Goal: Find specific page/section: Find specific page/section

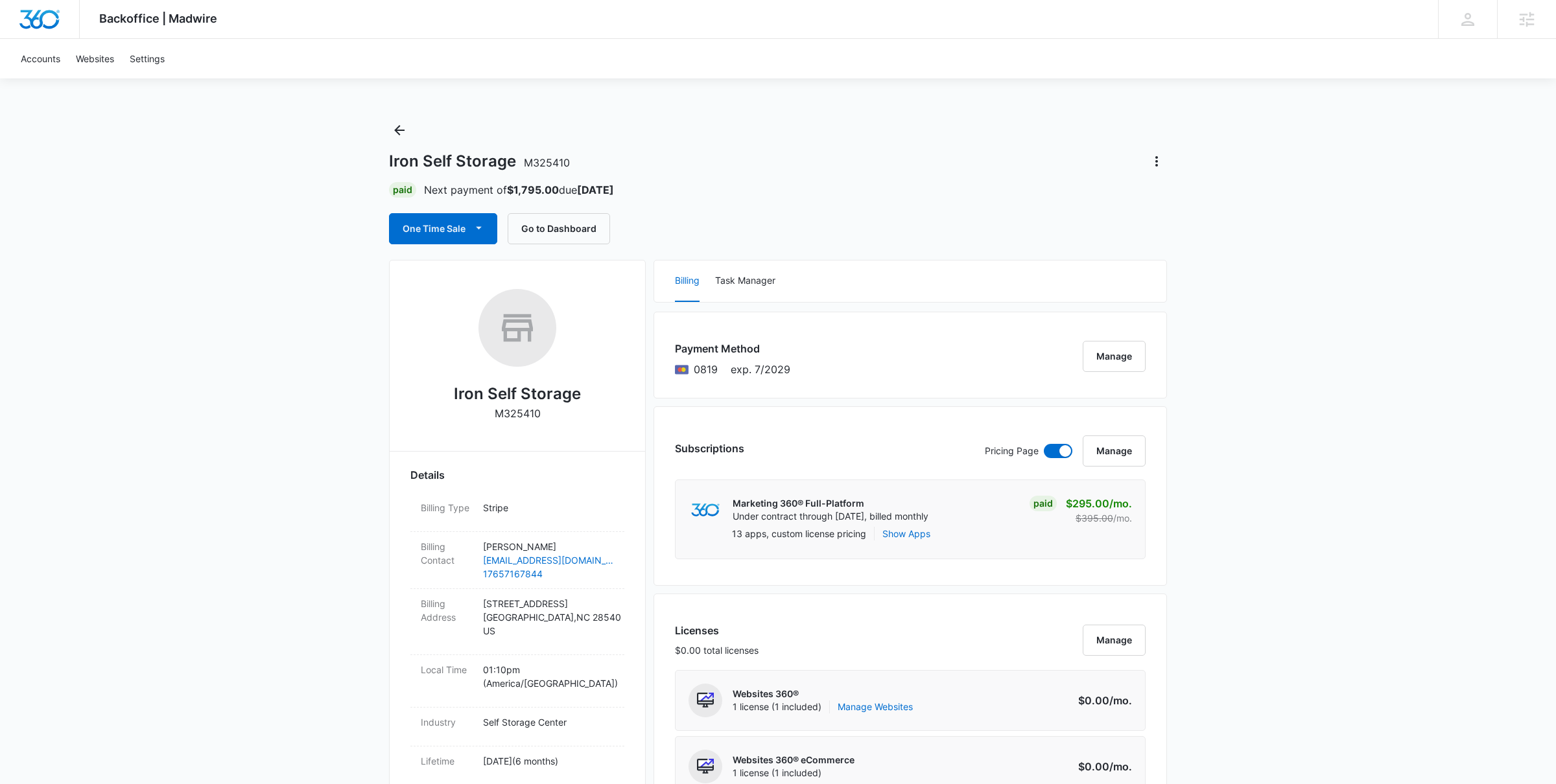
scroll to position [798, 0]
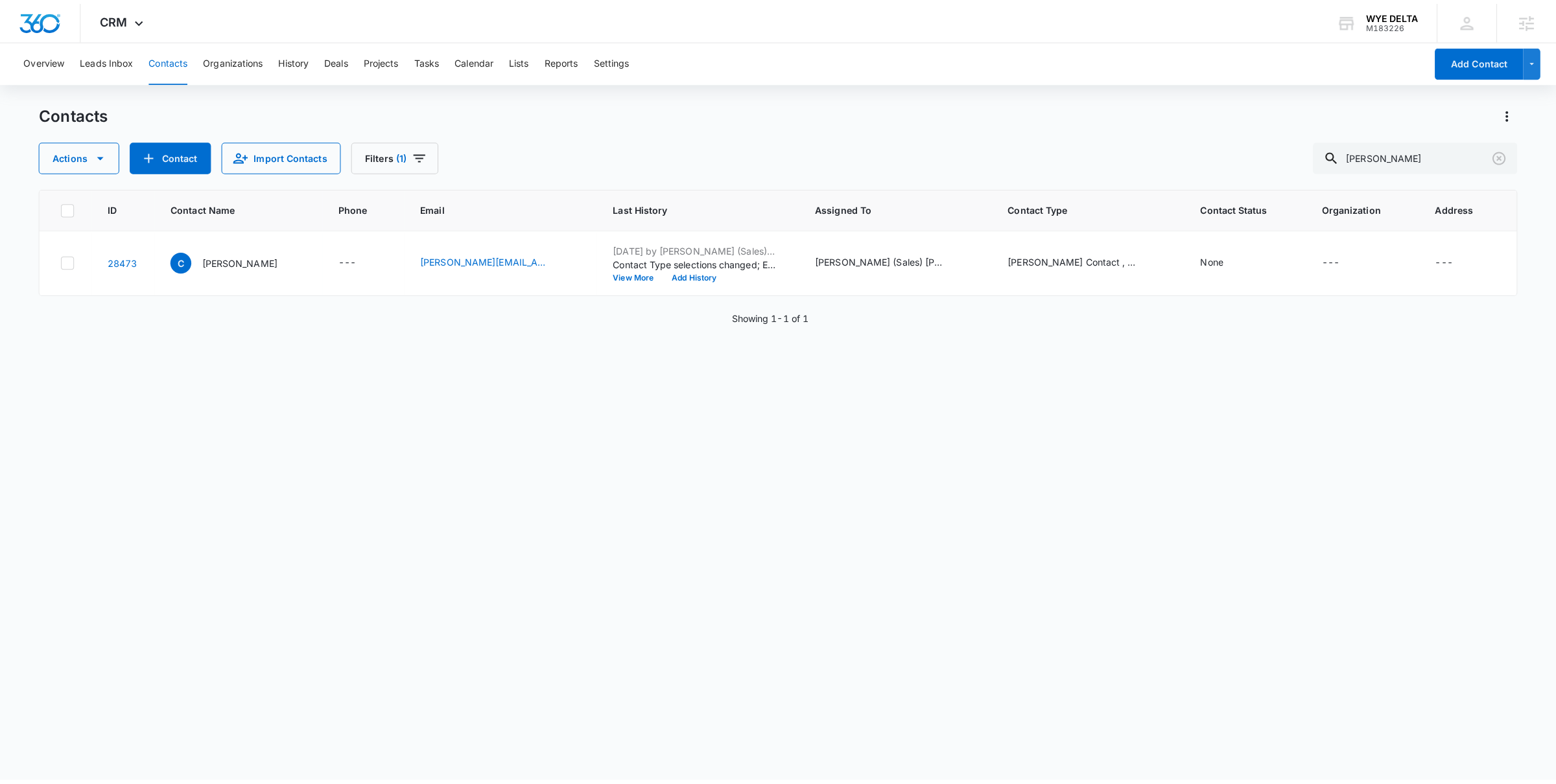
scroll to position [798, 0]
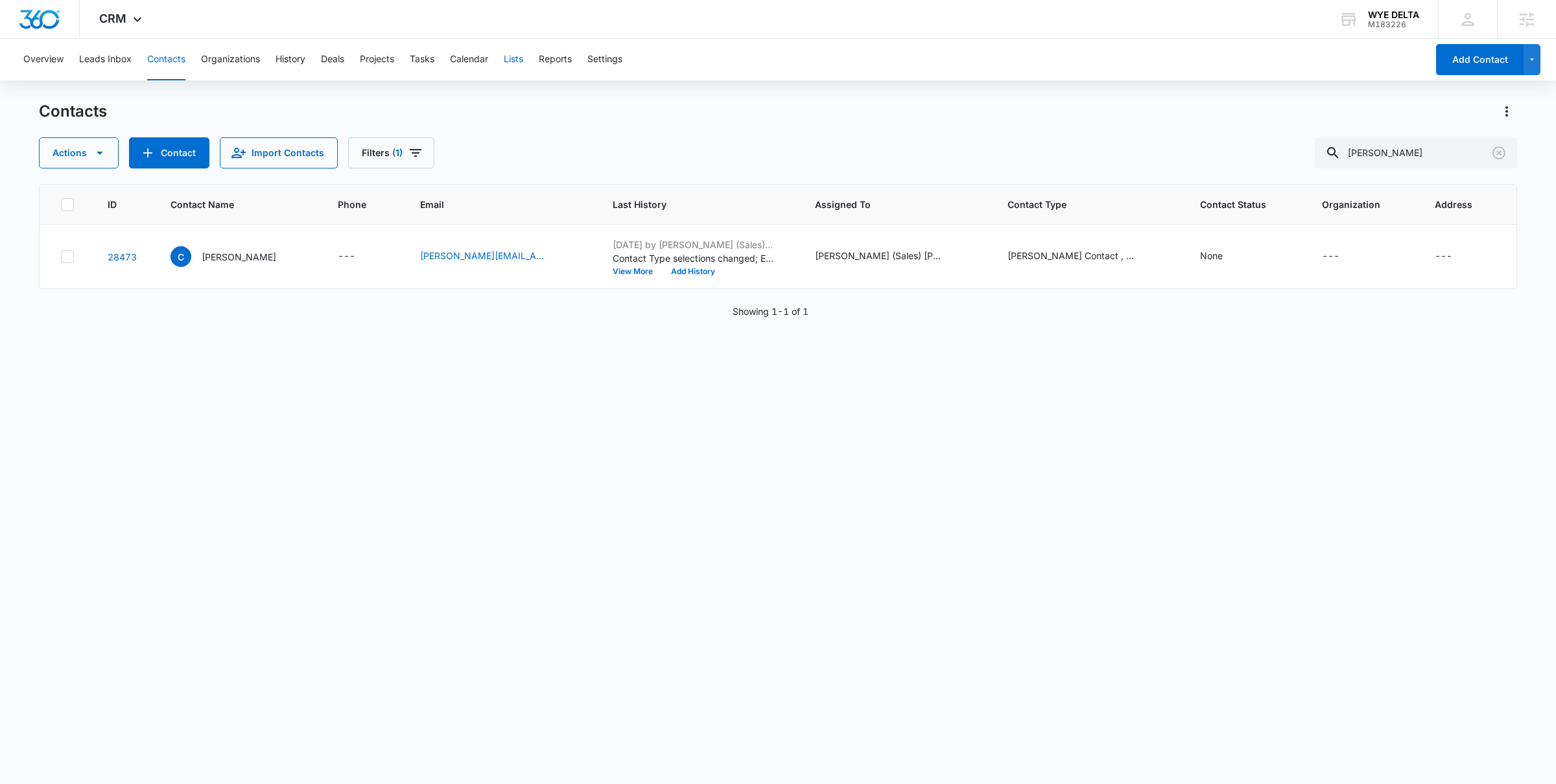
click at [523, 55] on button "Lists" at bounding box center [514, 59] width 20 height 41
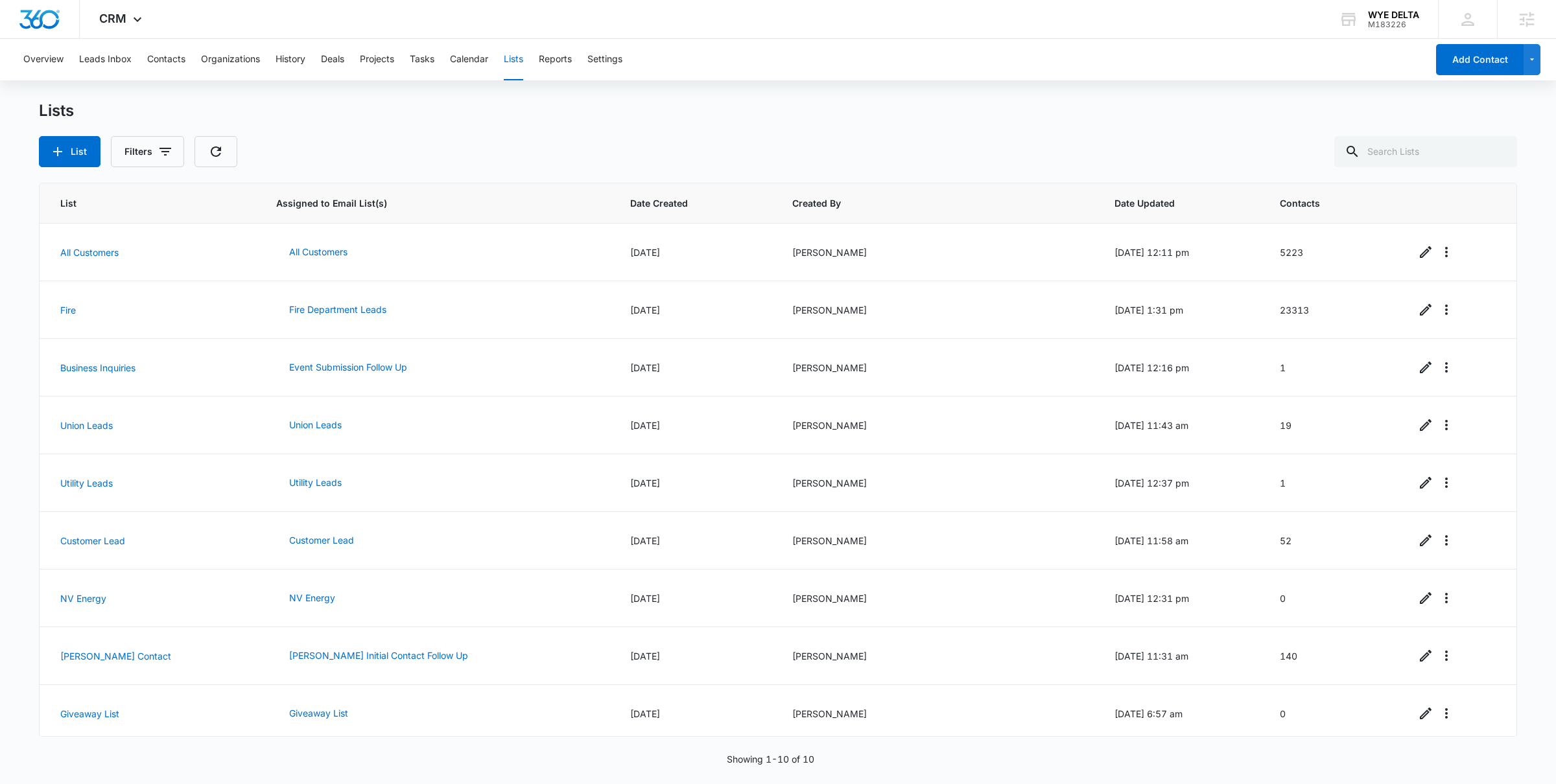
scroll to position [65, 0]
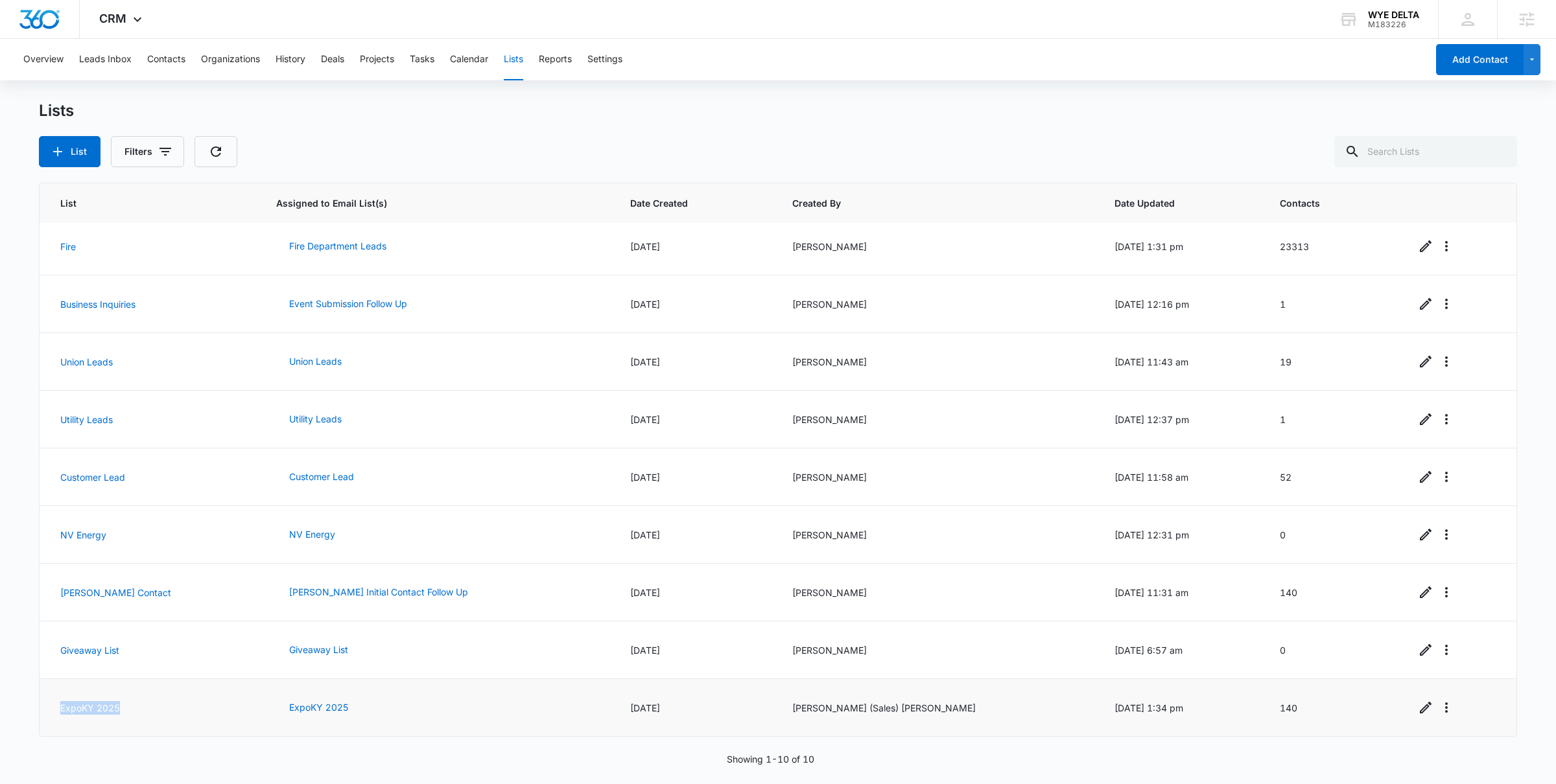
drag, startPoint x: 53, startPoint y: 701, endPoint x: 128, endPoint y: 713, distance: 76.0
click at [128, 713] on td "ExpoKY 2025" at bounding box center [150, 708] width 221 height 58
copy link "ExpoKY 2025"
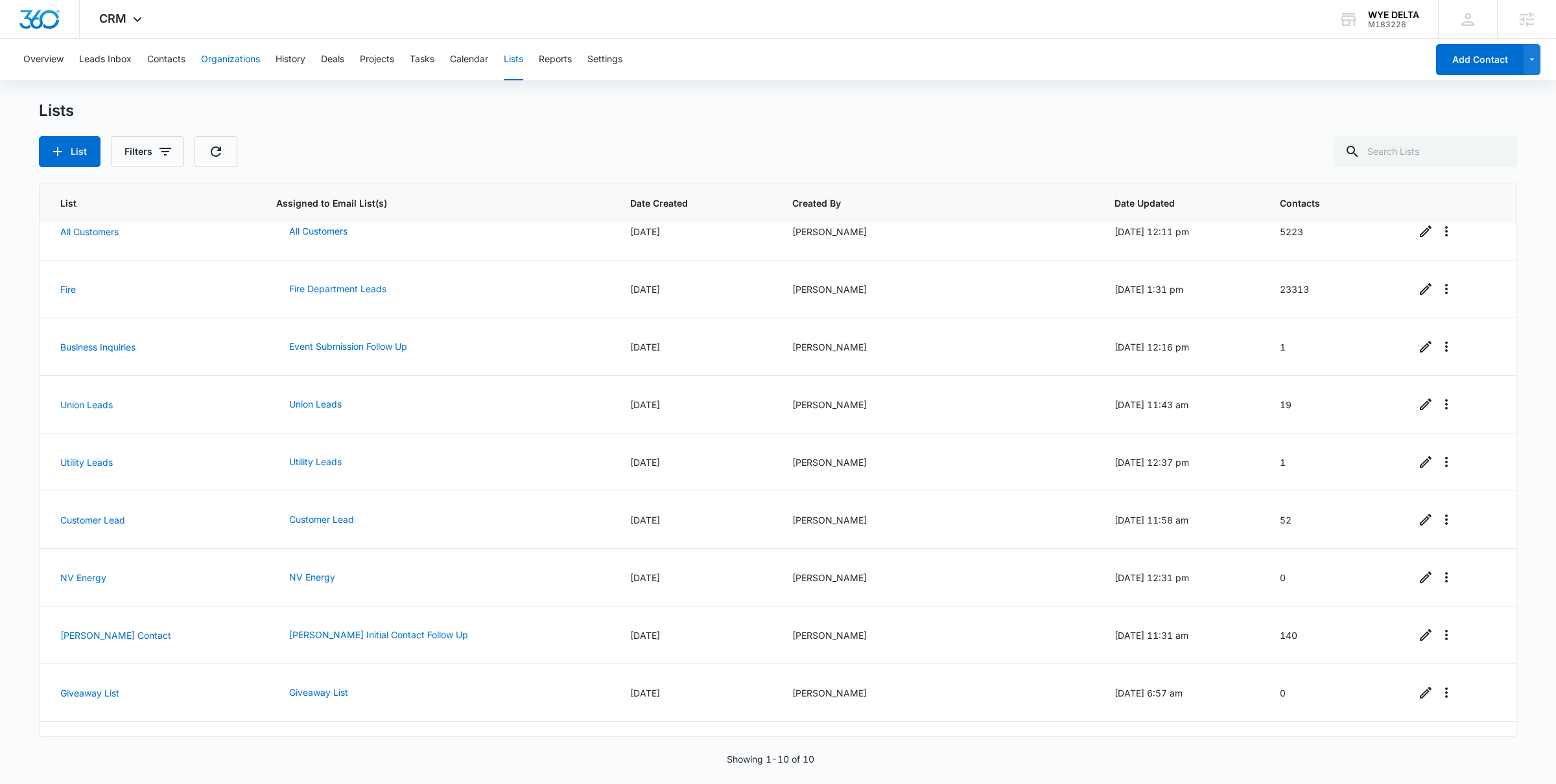
scroll to position [781, 0]
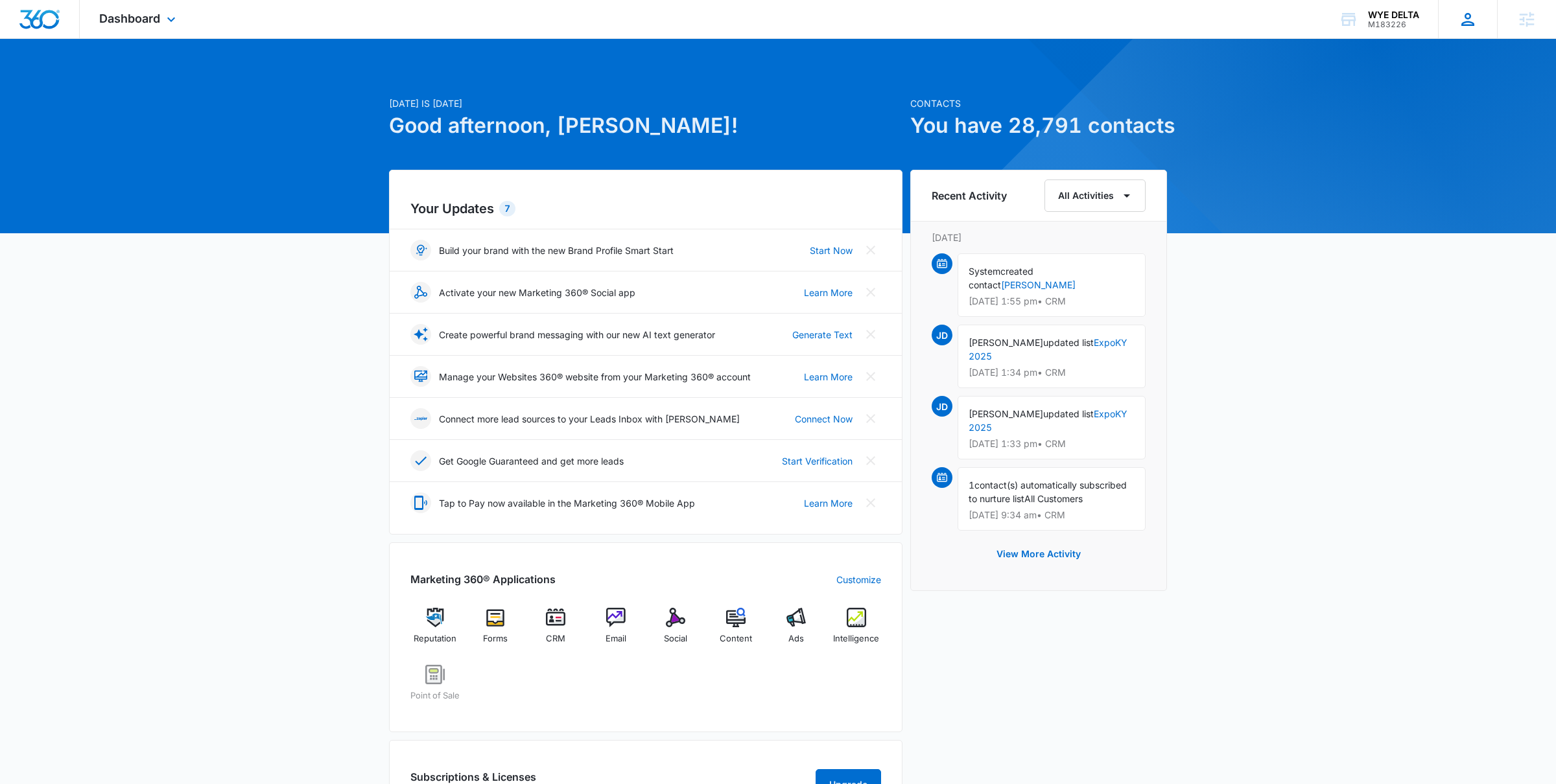
click at [1461, 18] on icon at bounding box center [1467, 20] width 20 height 20
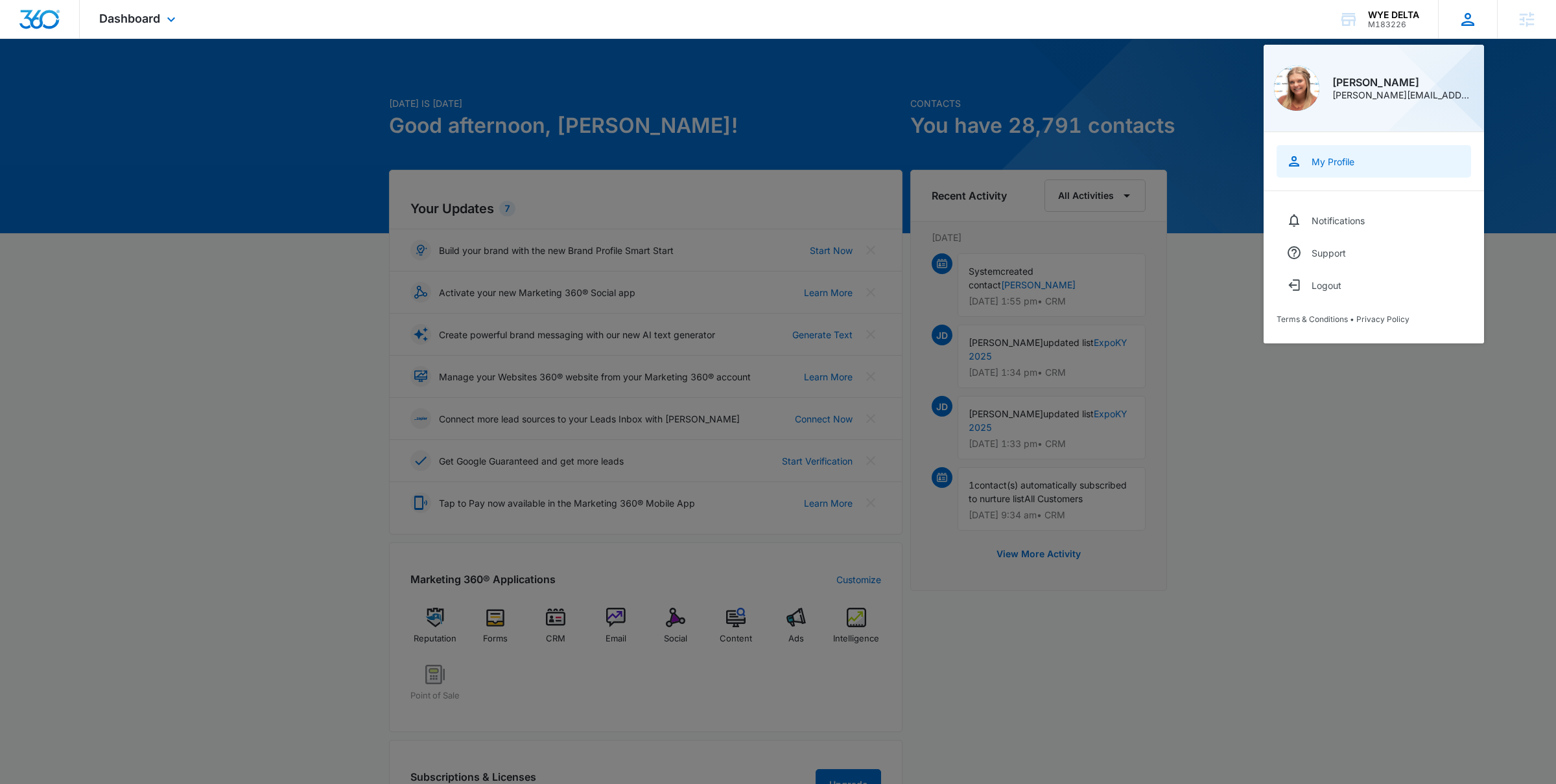
click at [1337, 172] on link "My Profile" at bounding box center [1374, 161] width 194 height 32
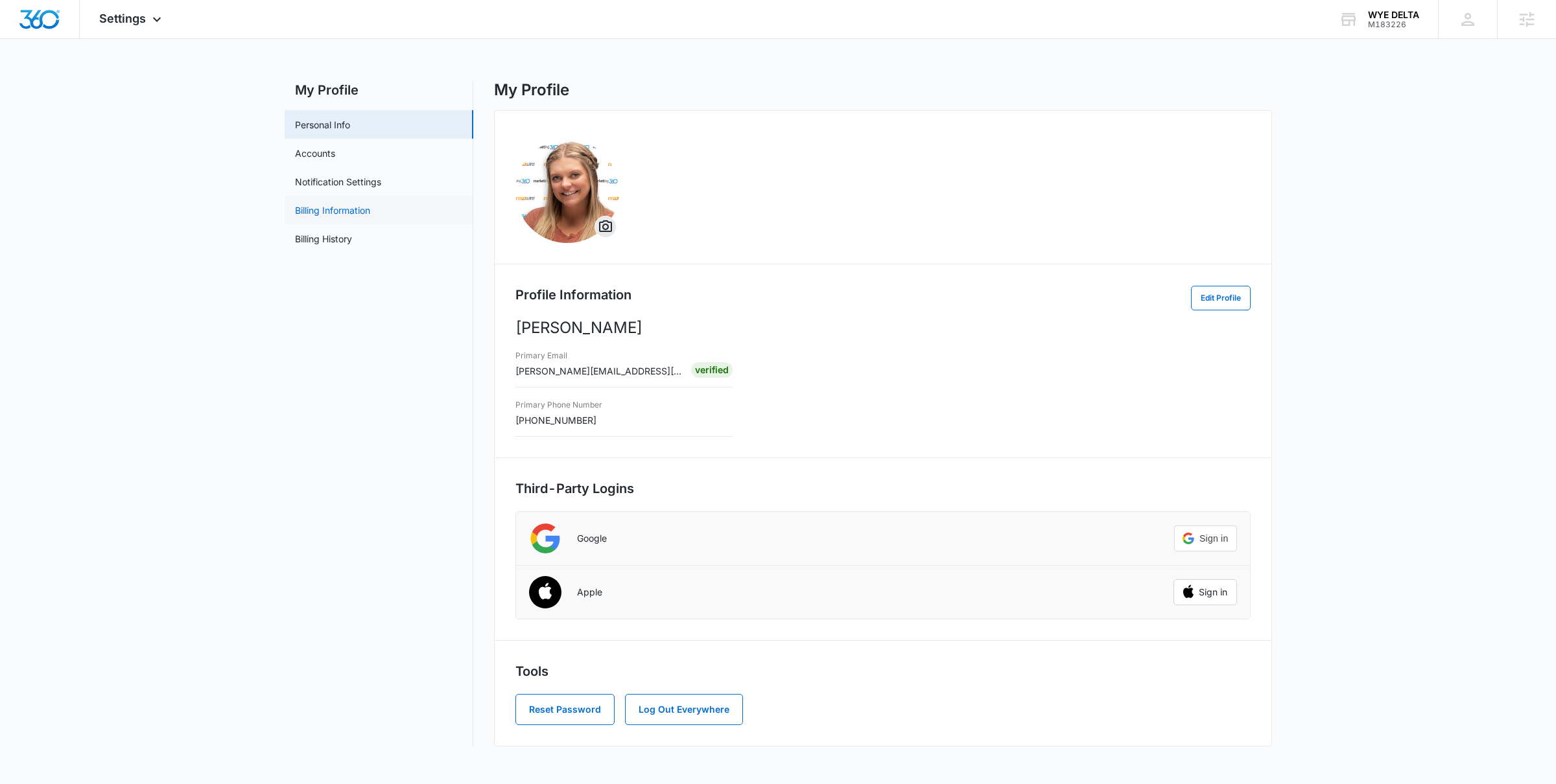
click at [350, 212] on link "Billing Information" at bounding box center [333, 210] width 75 height 14
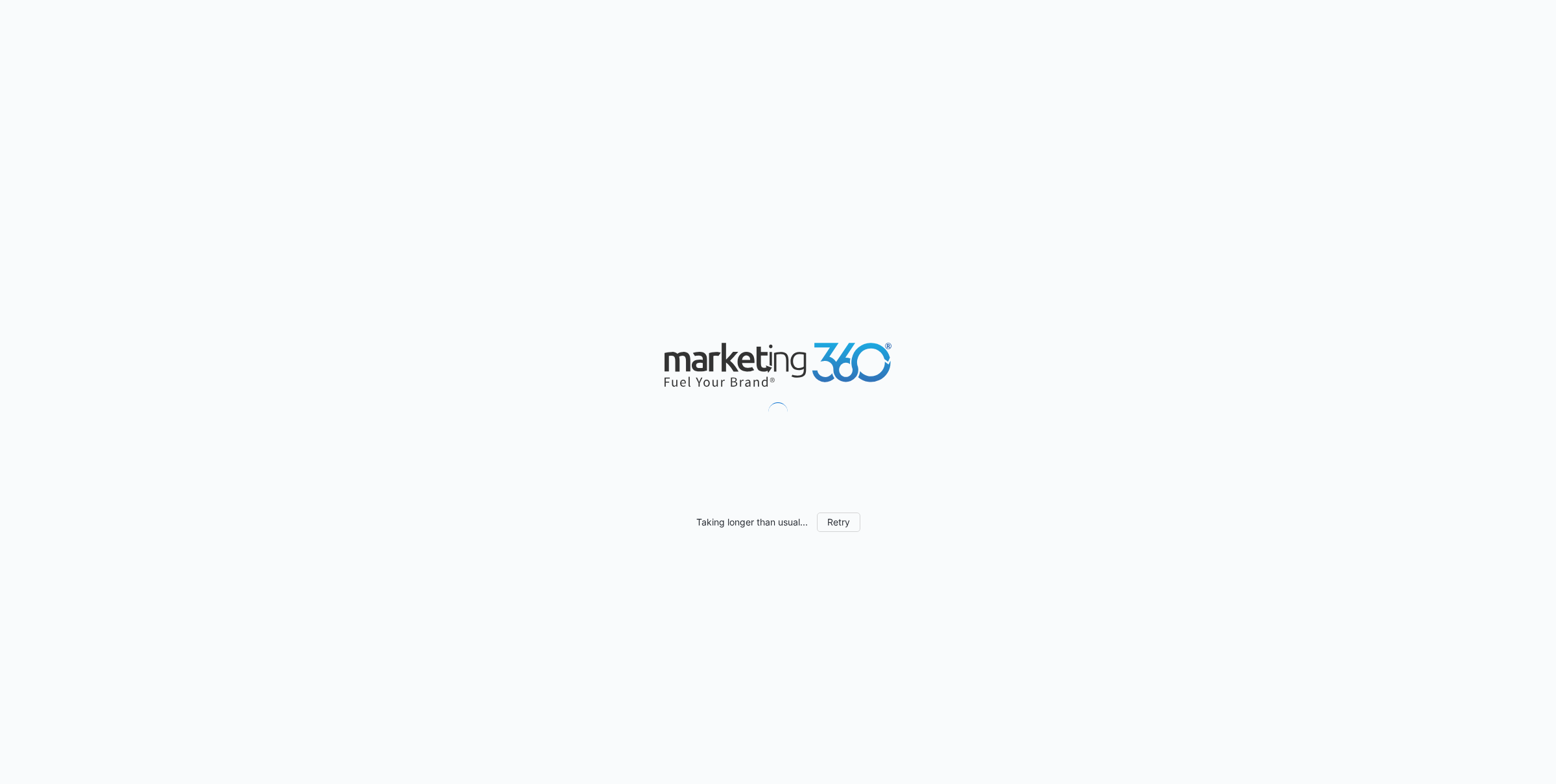
scroll to position [798, 0]
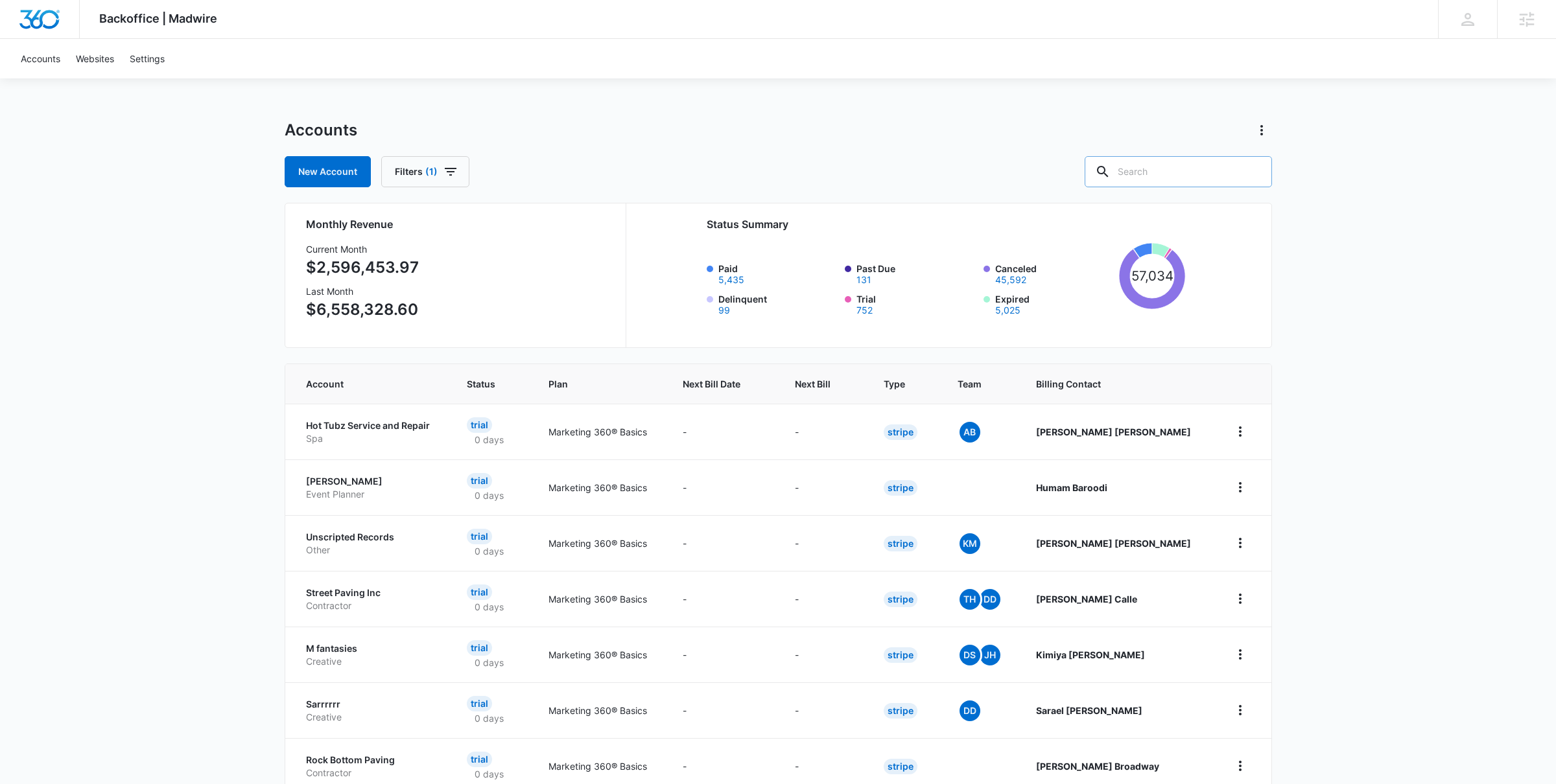
click at [1206, 165] on input "text" at bounding box center [1178, 171] width 187 height 31
type input "source studio"
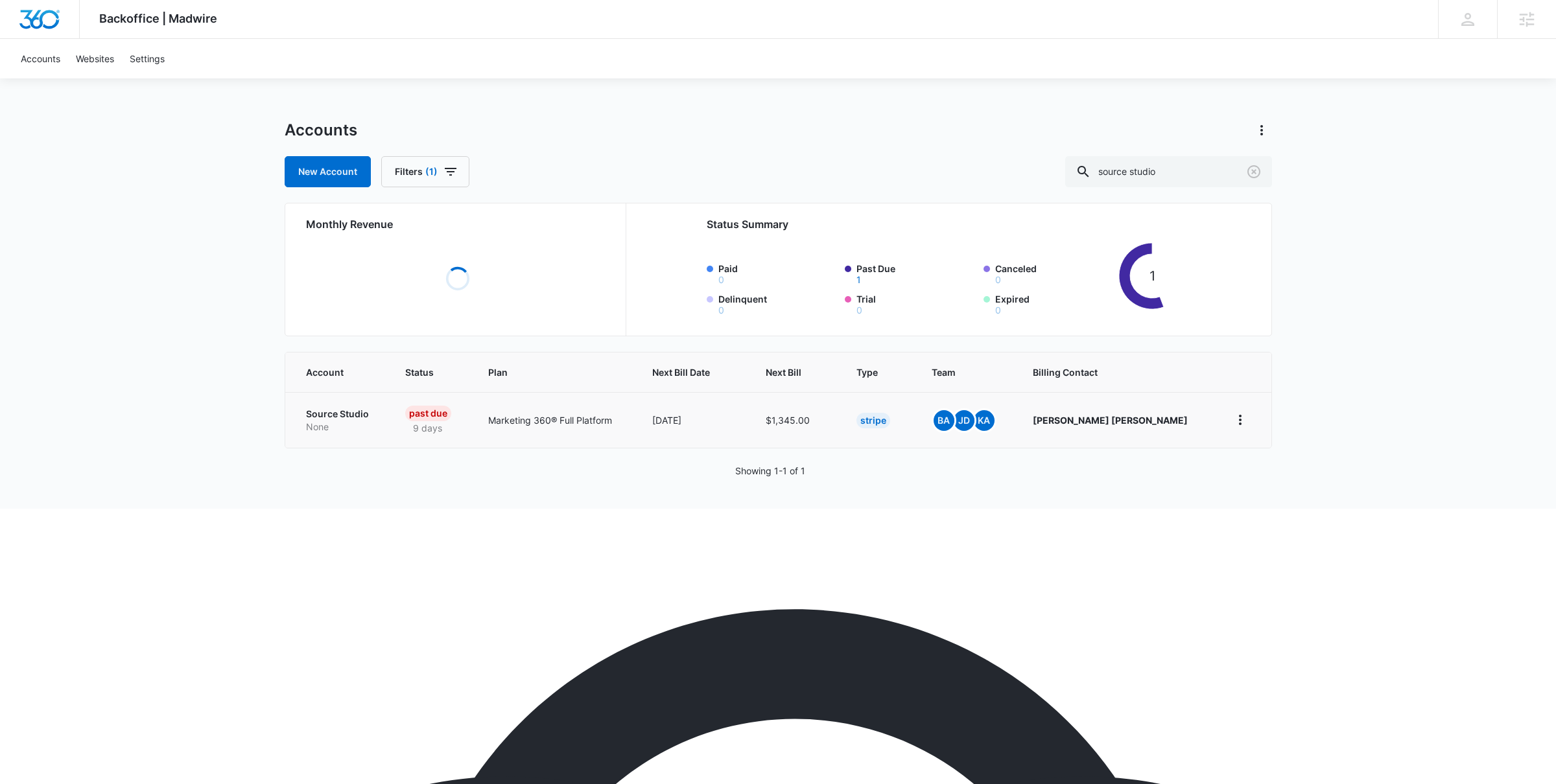
click at [369, 413] on p "Source Studio" at bounding box center [339, 414] width 68 height 13
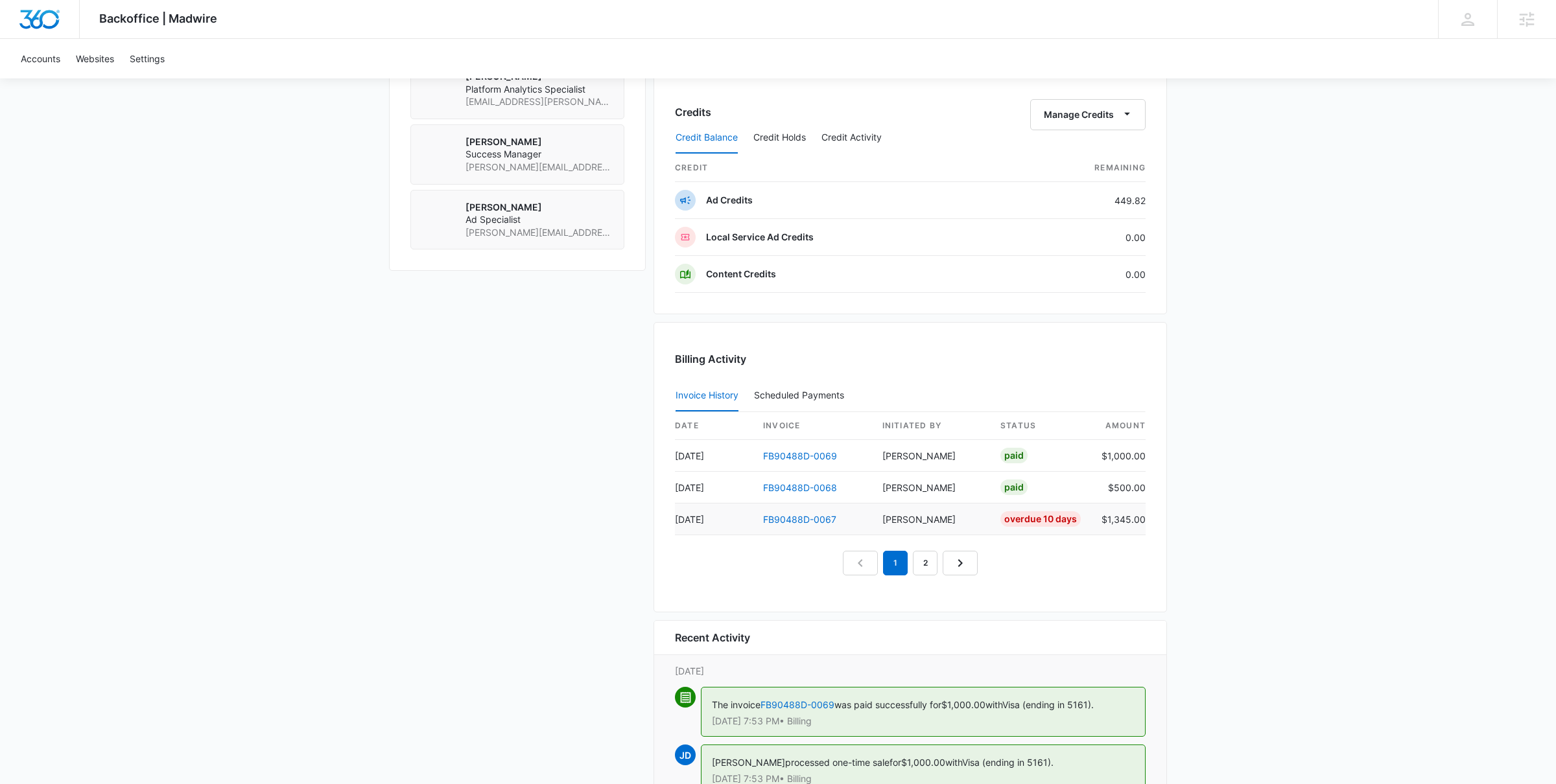
scroll to position [983, 0]
click at [792, 521] on link "FB90488D-0067" at bounding box center [800, 519] width 74 height 11
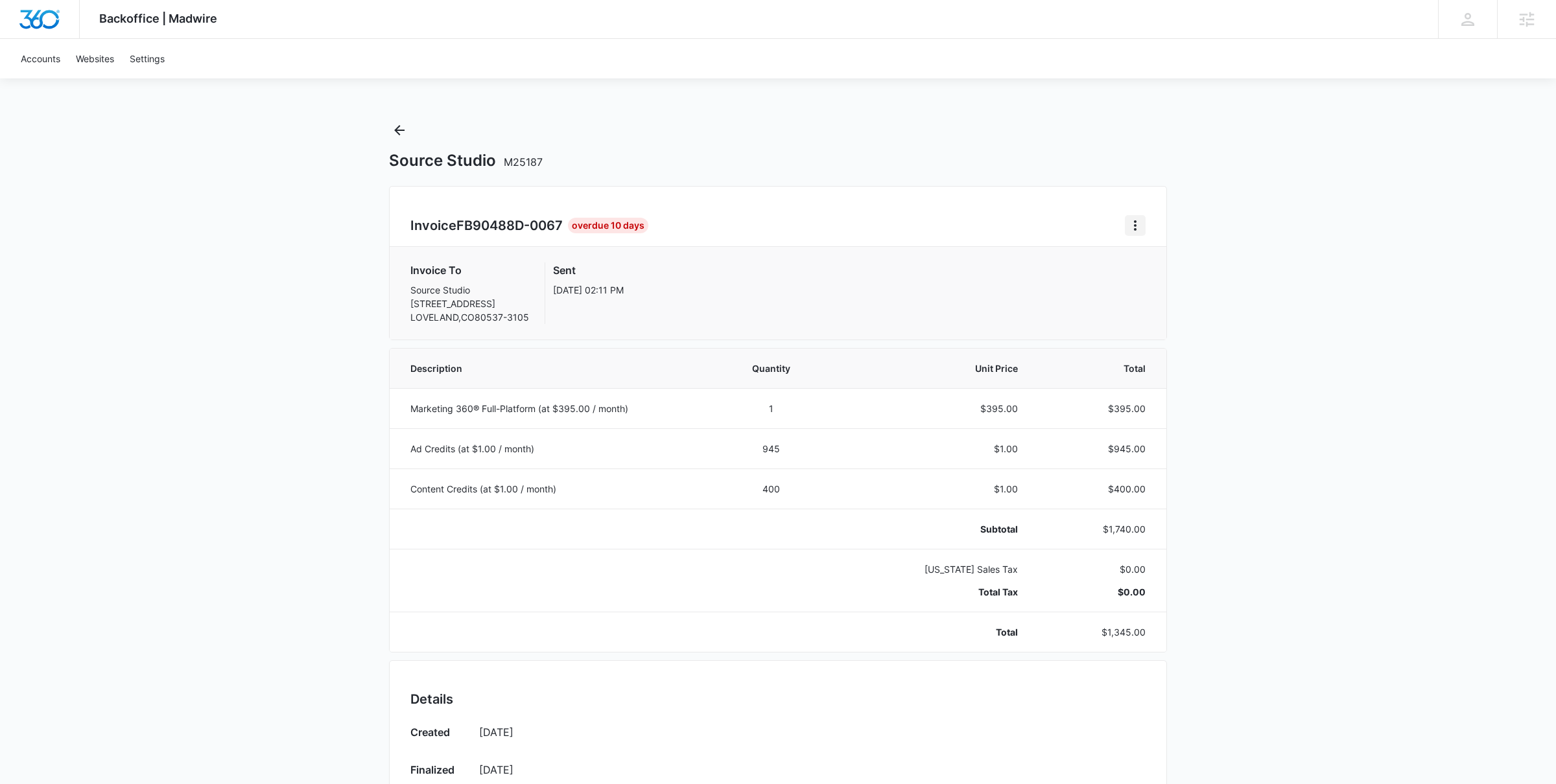
click at [1138, 222] on icon "Home" at bounding box center [1135, 225] width 16 height 16
click at [1180, 261] on link "Download Invoice" at bounding box center [1178, 262] width 75 height 11
click at [399, 134] on icon "Back" at bounding box center [400, 131] width 11 height 11
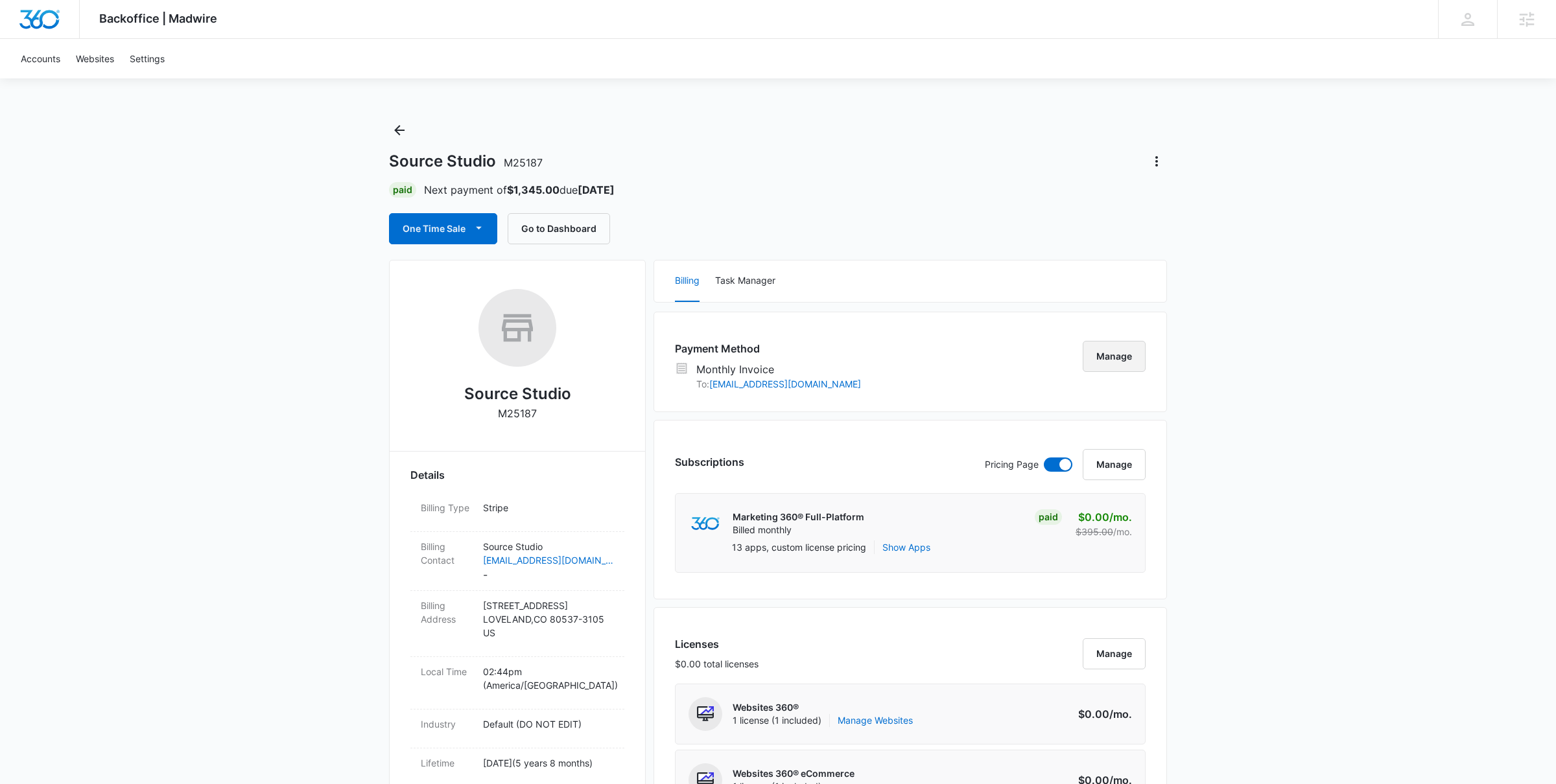
click at [1099, 364] on button "Manage" at bounding box center [1114, 356] width 63 height 31
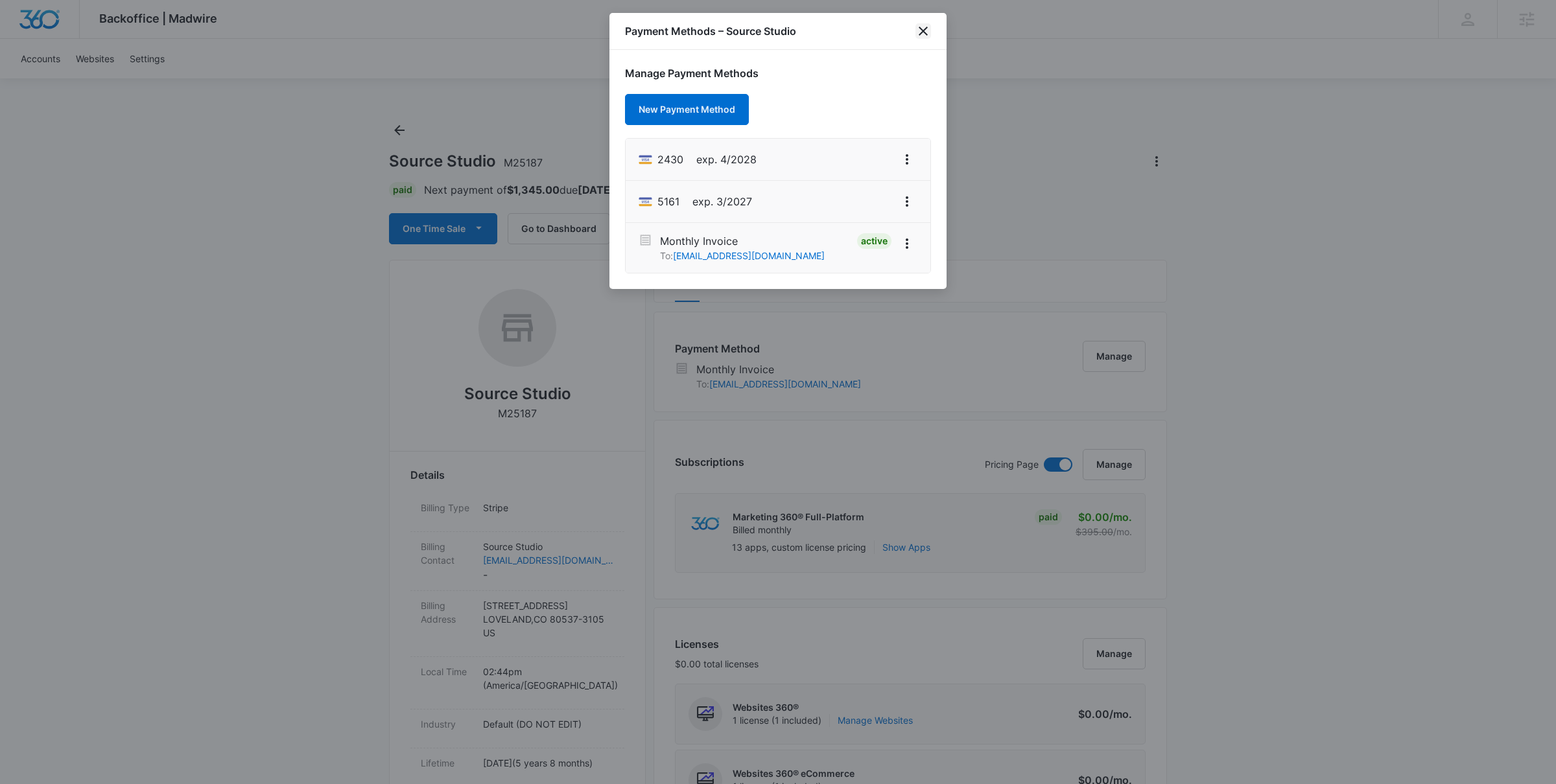
drag, startPoint x: 927, startPoint y: 31, endPoint x: 927, endPoint y: 54, distance: 23.0
click at [927, 31] on icon "close" at bounding box center [923, 31] width 16 height 16
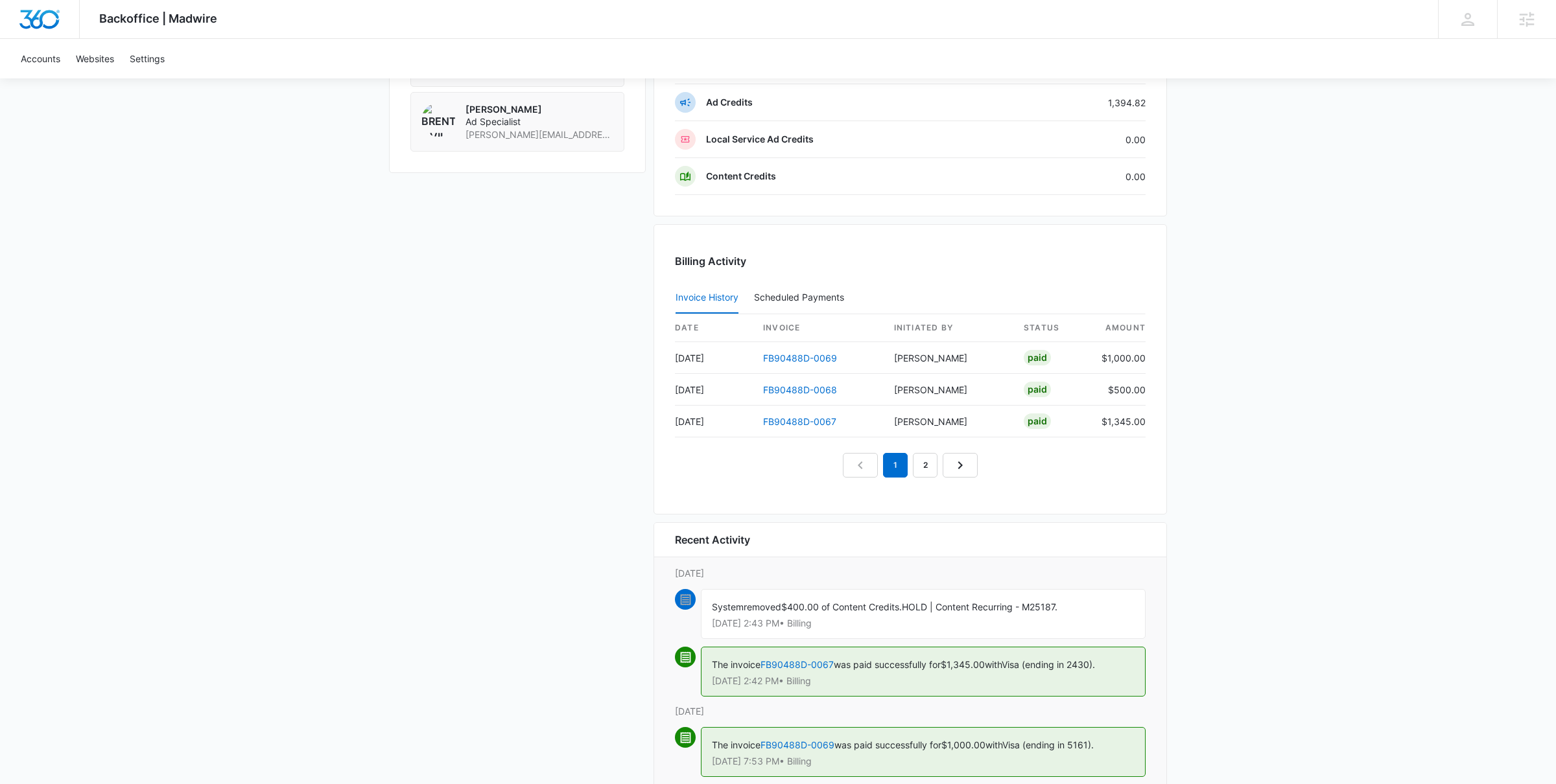
scroll to position [1087, 0]
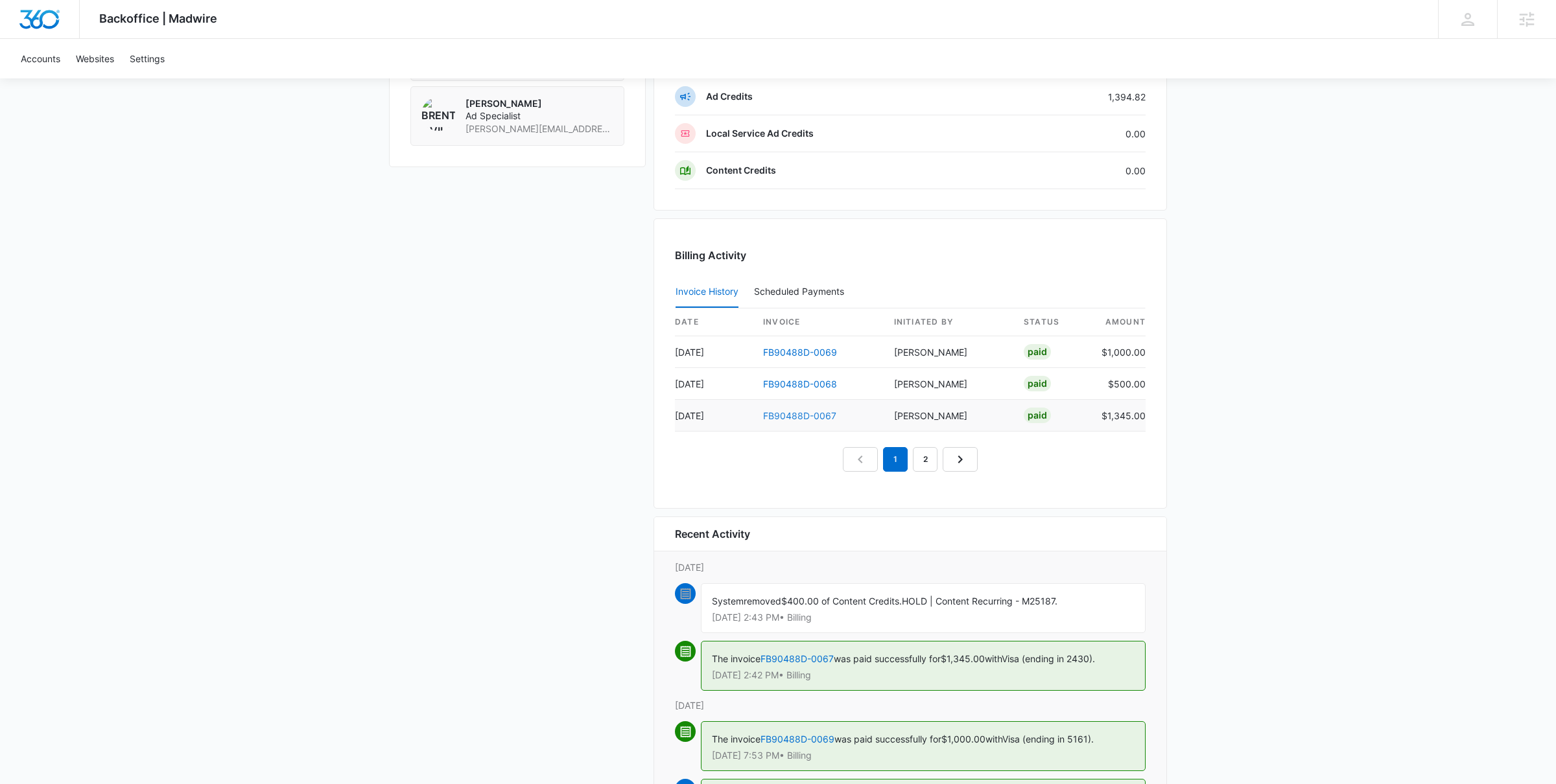
click at [786, 417] on link "FB90488D-0067" at bounding box center [800, 415] width 74 height 11
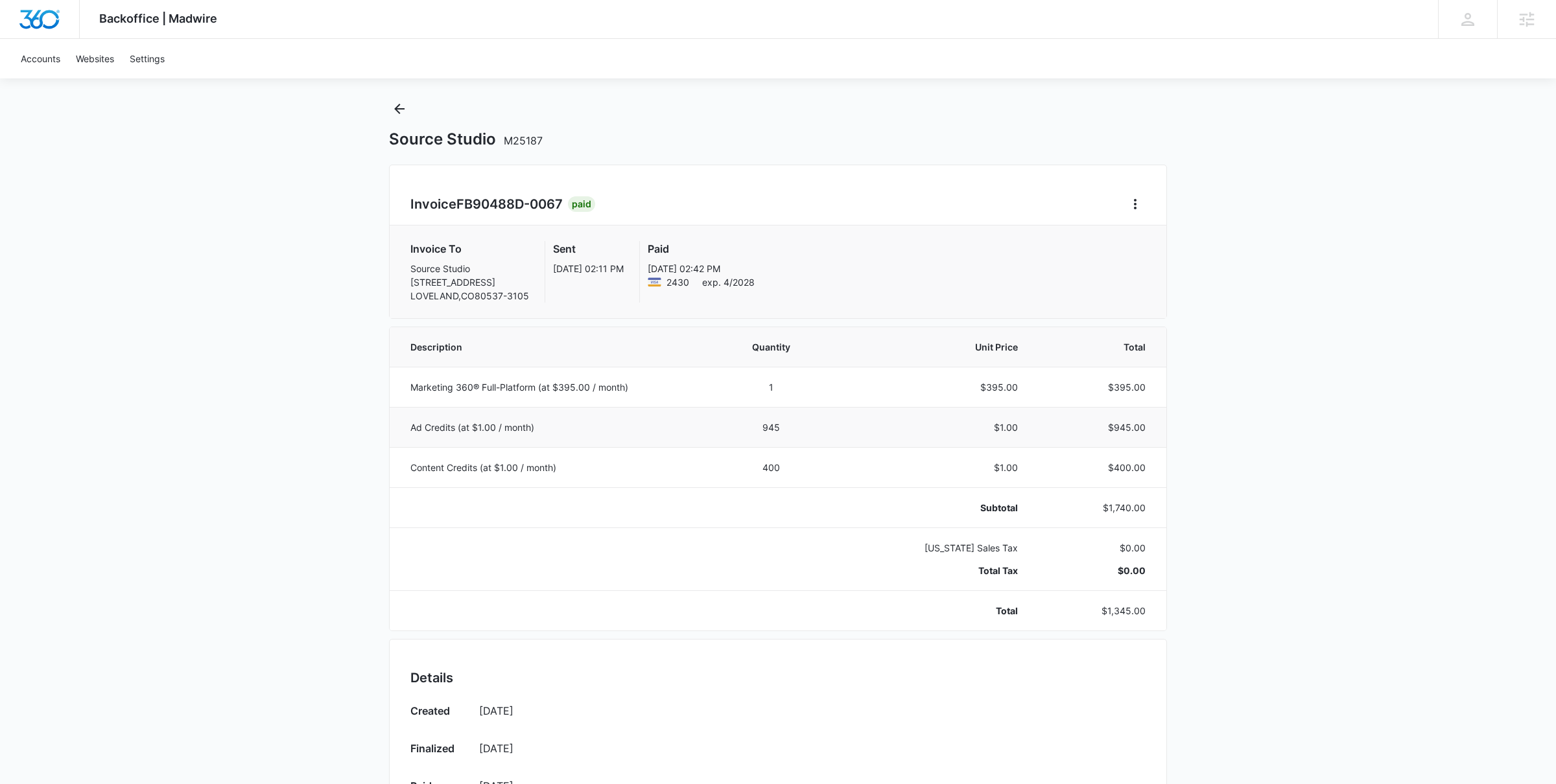
scroll to position [20, 0]
click at [400, 111] on icon "Back" at bounding box center [399, 110] width 16 height 16
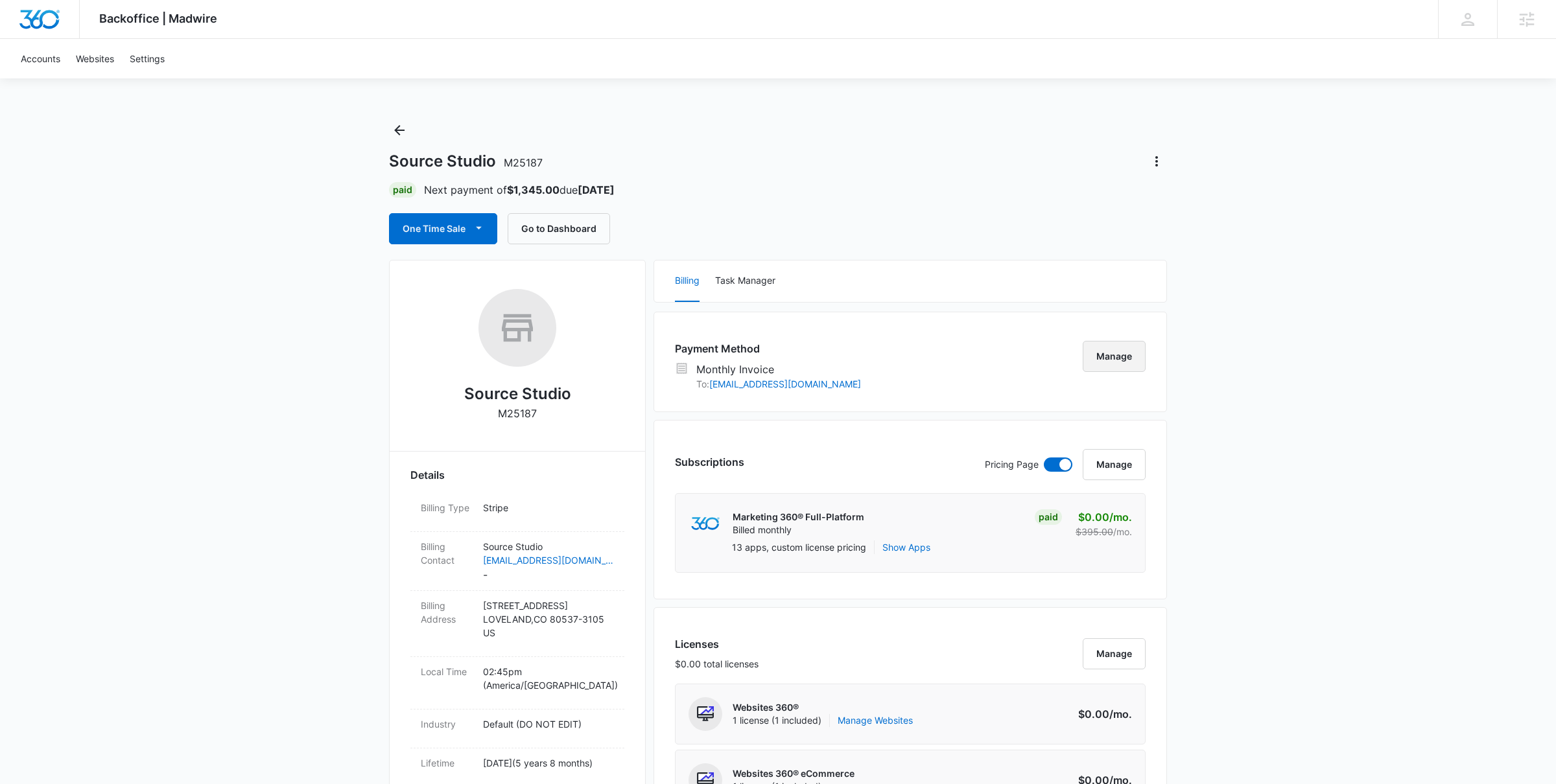
click at [1130, 351] on button "Manage" at bounding box center [1114, 356] width 63 height 31
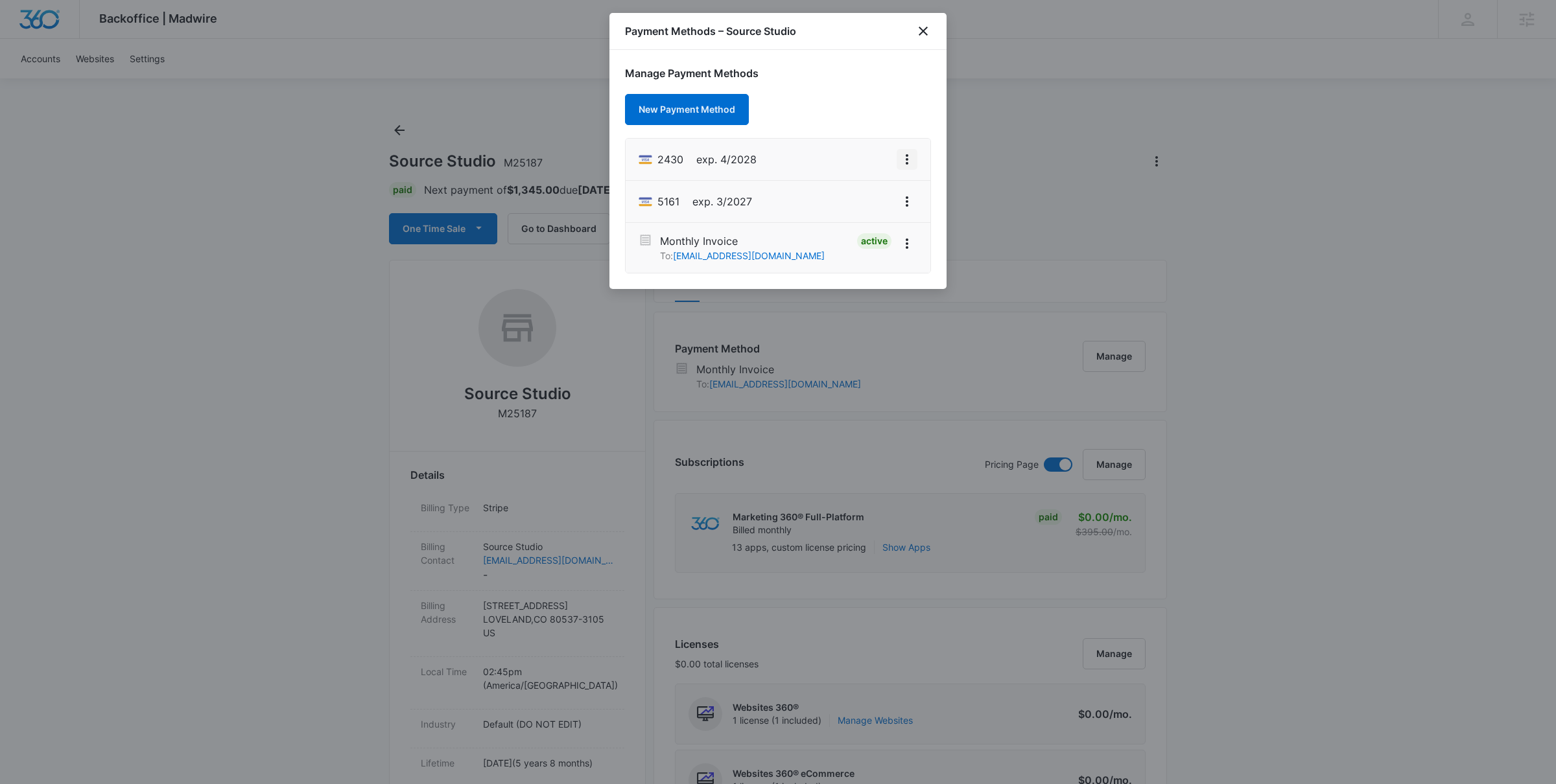
click at [906, 152] on icon "View More" at bounding box center [906, 159] width 16 height 16
click at [862, 211] on div "Set As Default" at bounding box center [855, 216] width 60 height 9
click at [924, 34] on icon "close" at bounding box center [923, 31] width 16 height 16
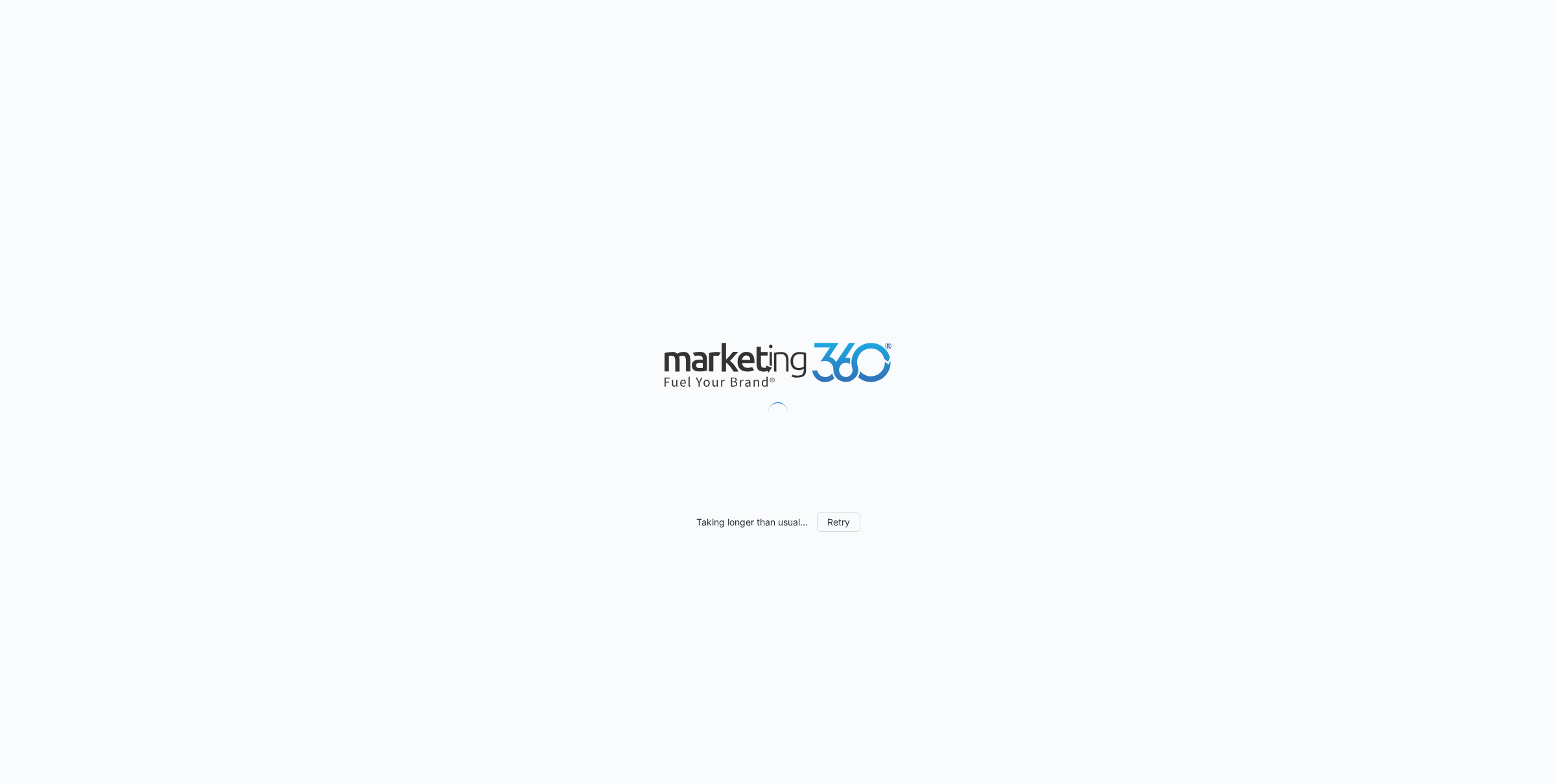
scroll to position [798, 0]
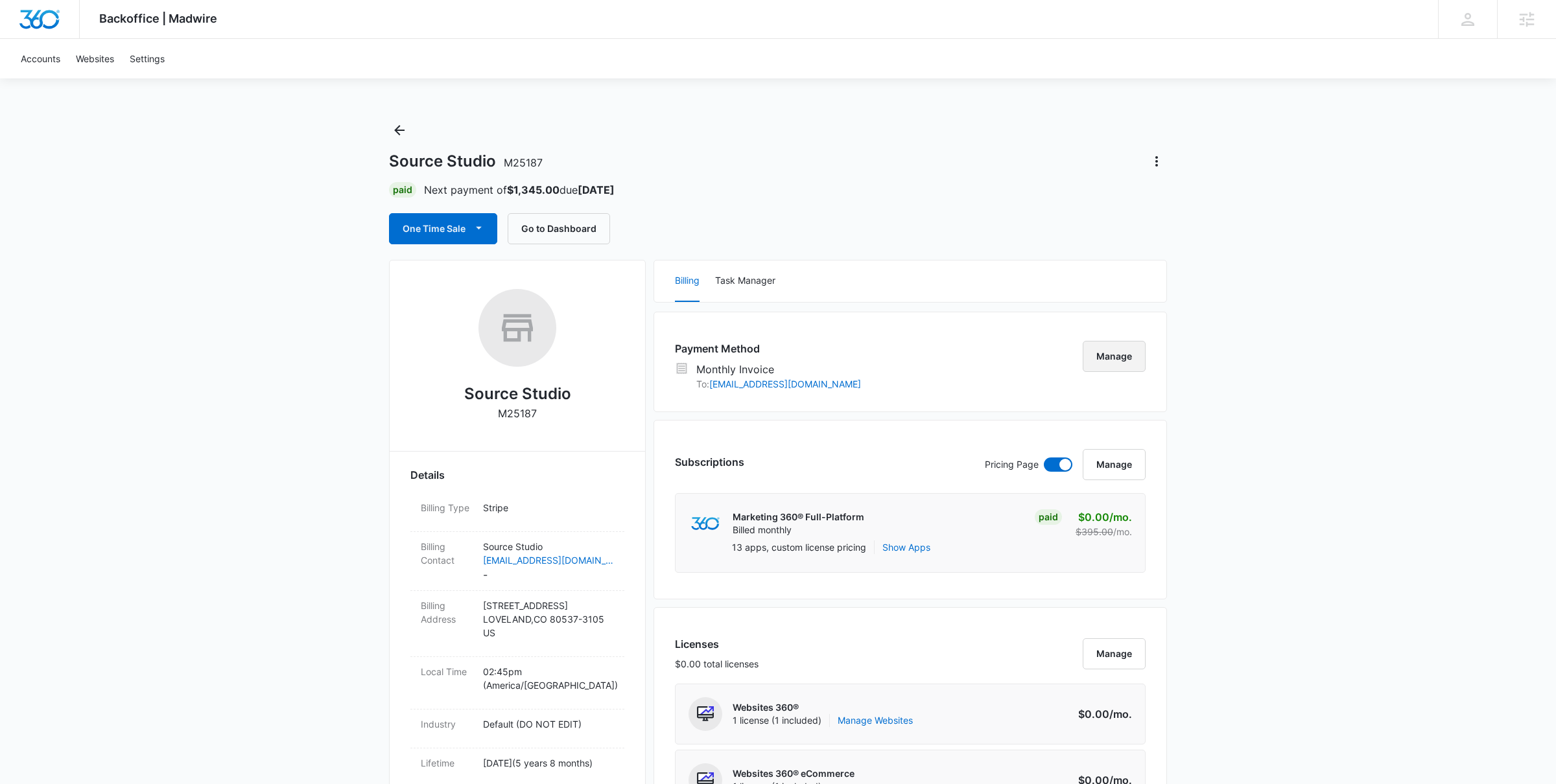
click at [1122, 356] on button "Manage" at bounding box center [1114, 356] width 63 height 31
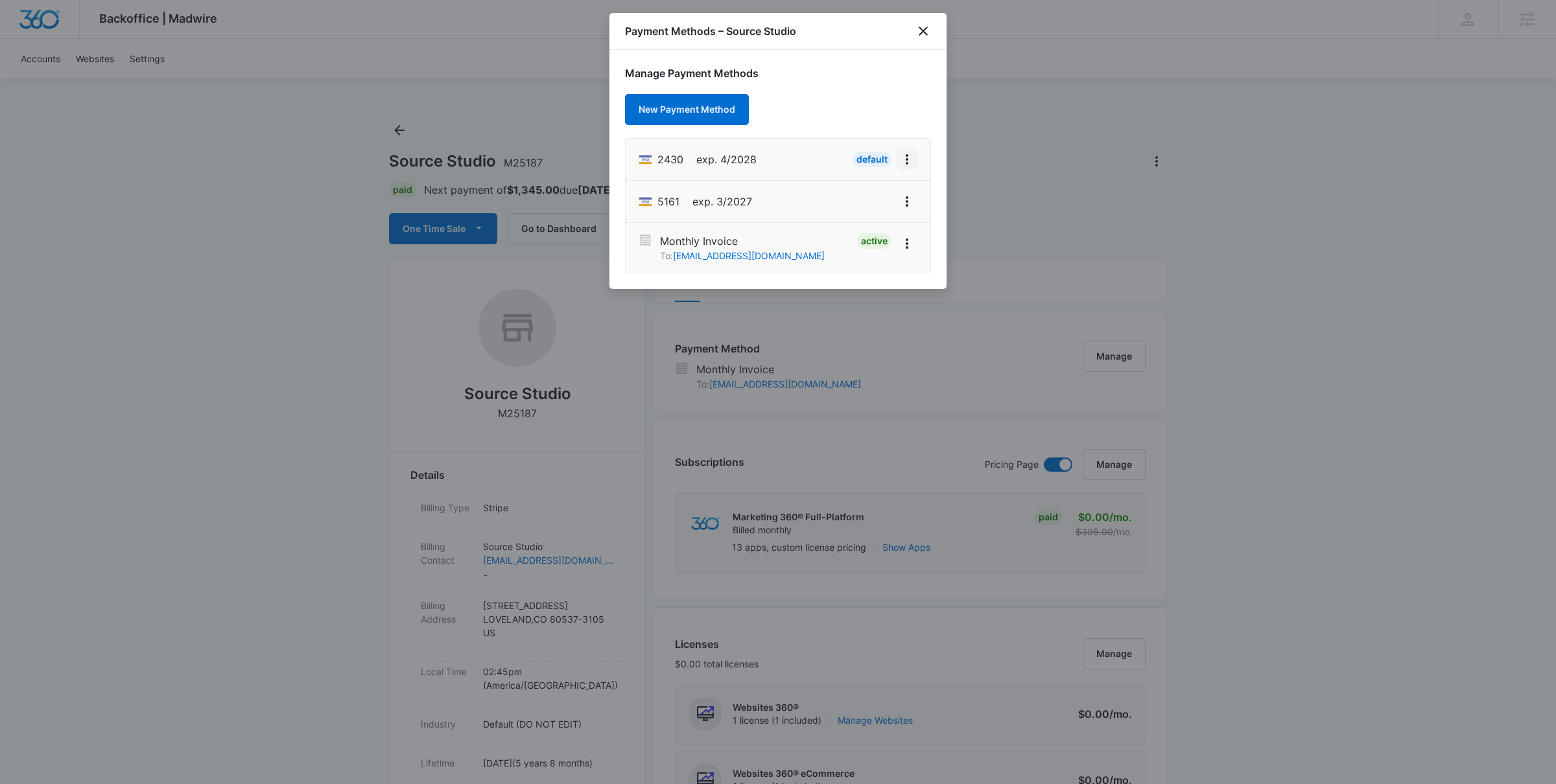
click at [909, 163] on icon "View More" at bounding box center [906, 159] width 16 height 16
click at [1051, 247] on div at bounding box center [778, 392] width 1556 height 784
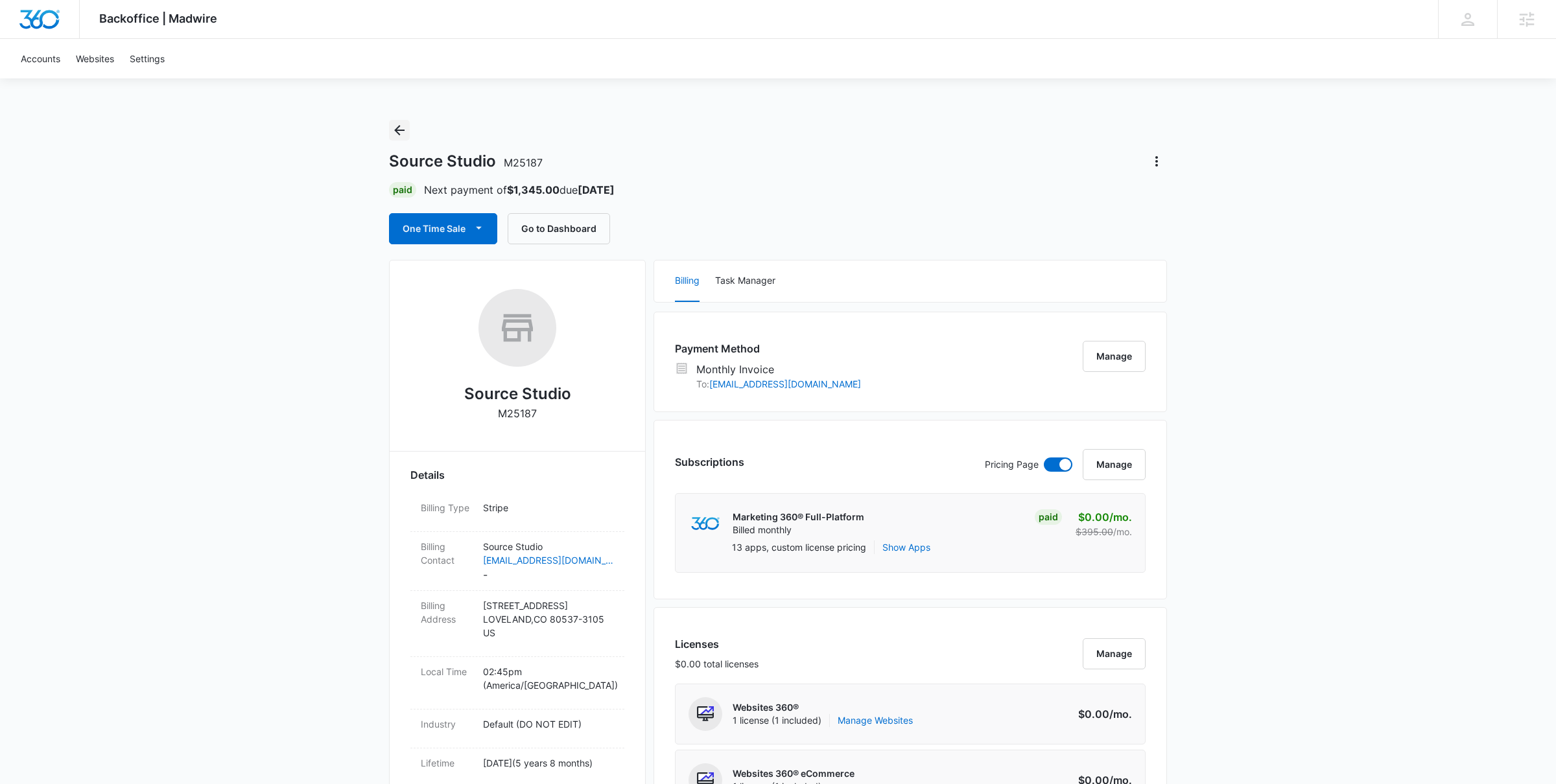
click at [397, 131] on icon "Back" at bounding box center [399, 130] width 16 height 16
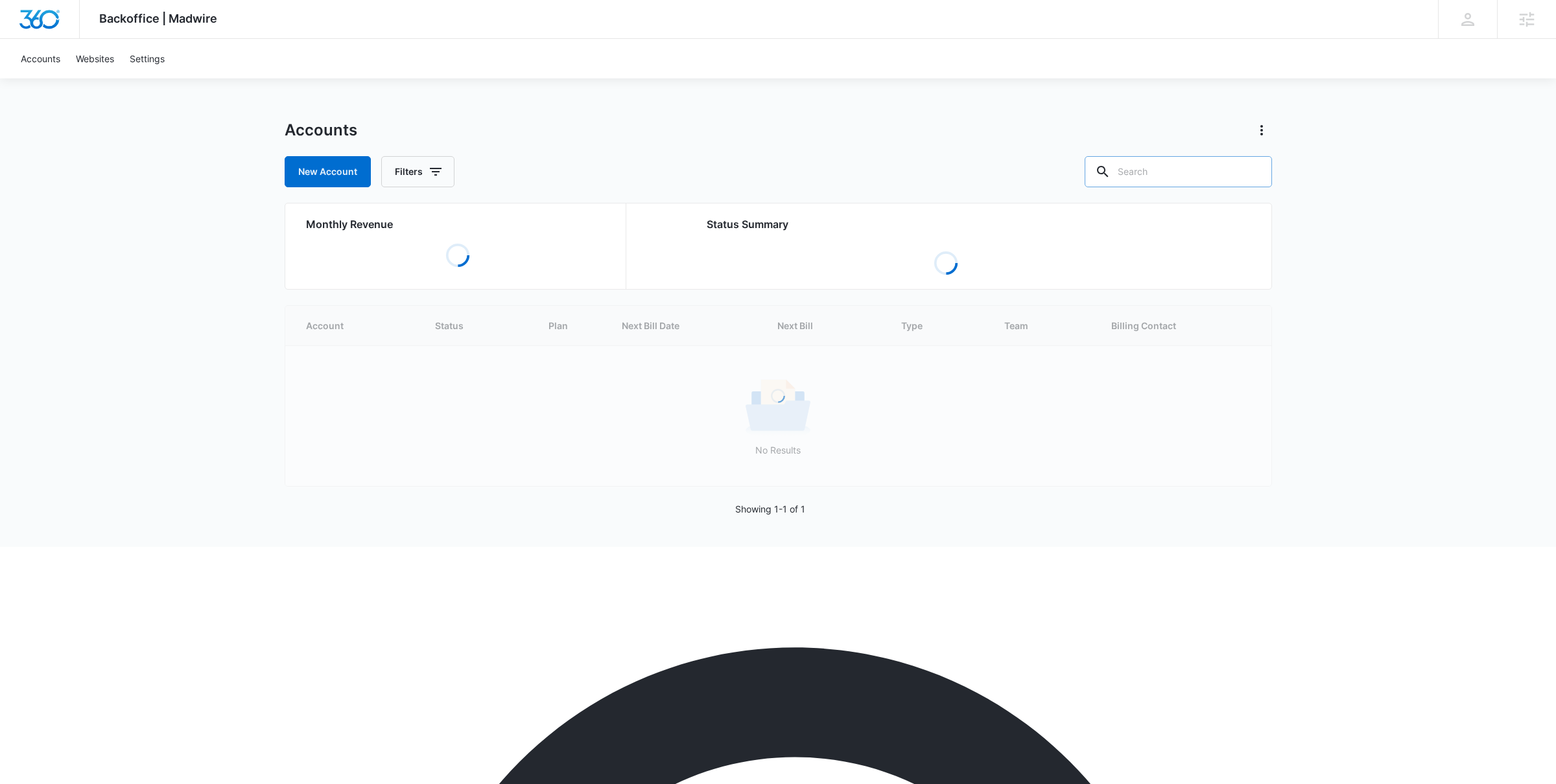
click at [1197, 179] on input "text" at bounding box center [1178, 171] width 187 height 31
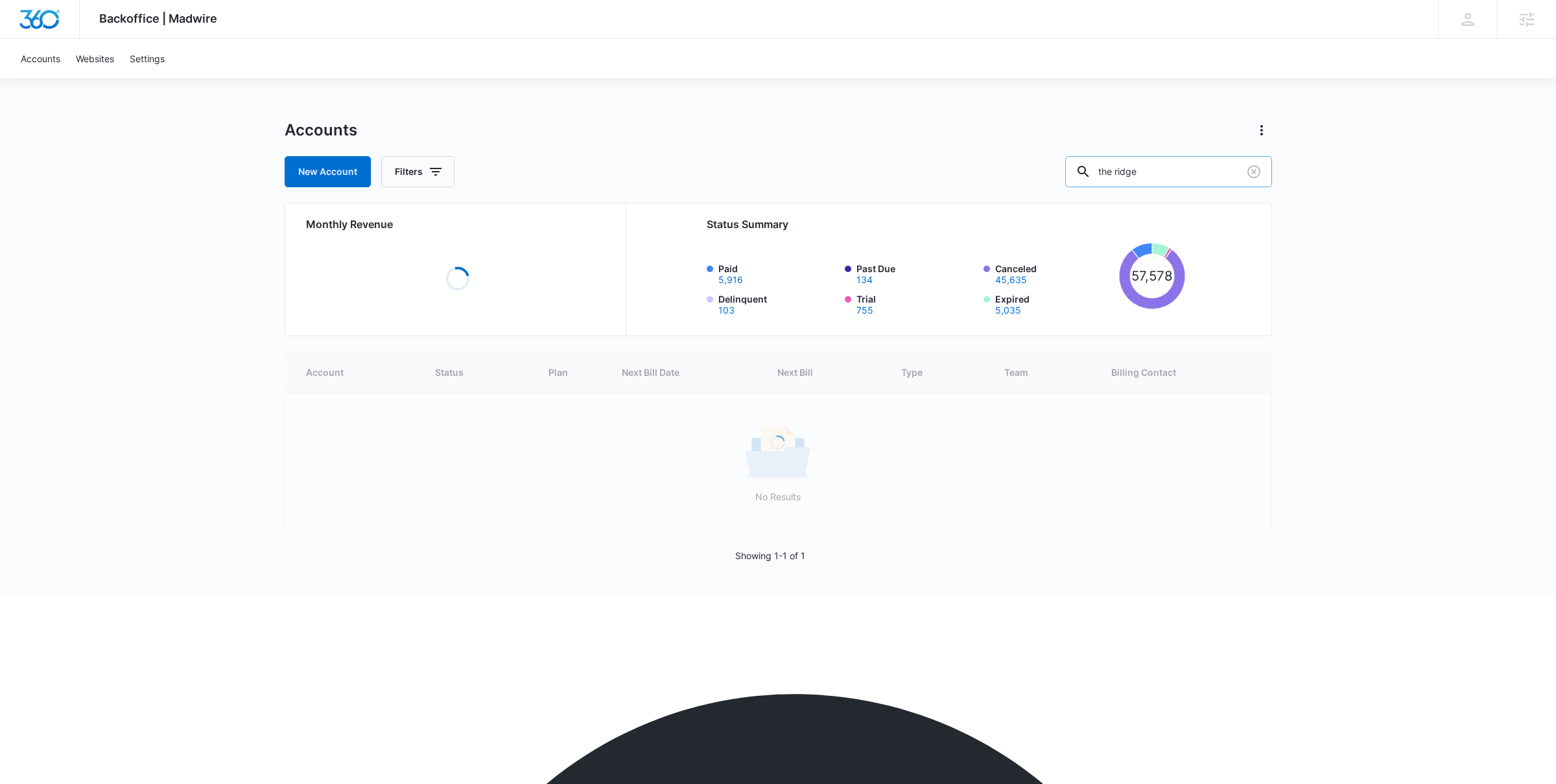
type input "the ridge"
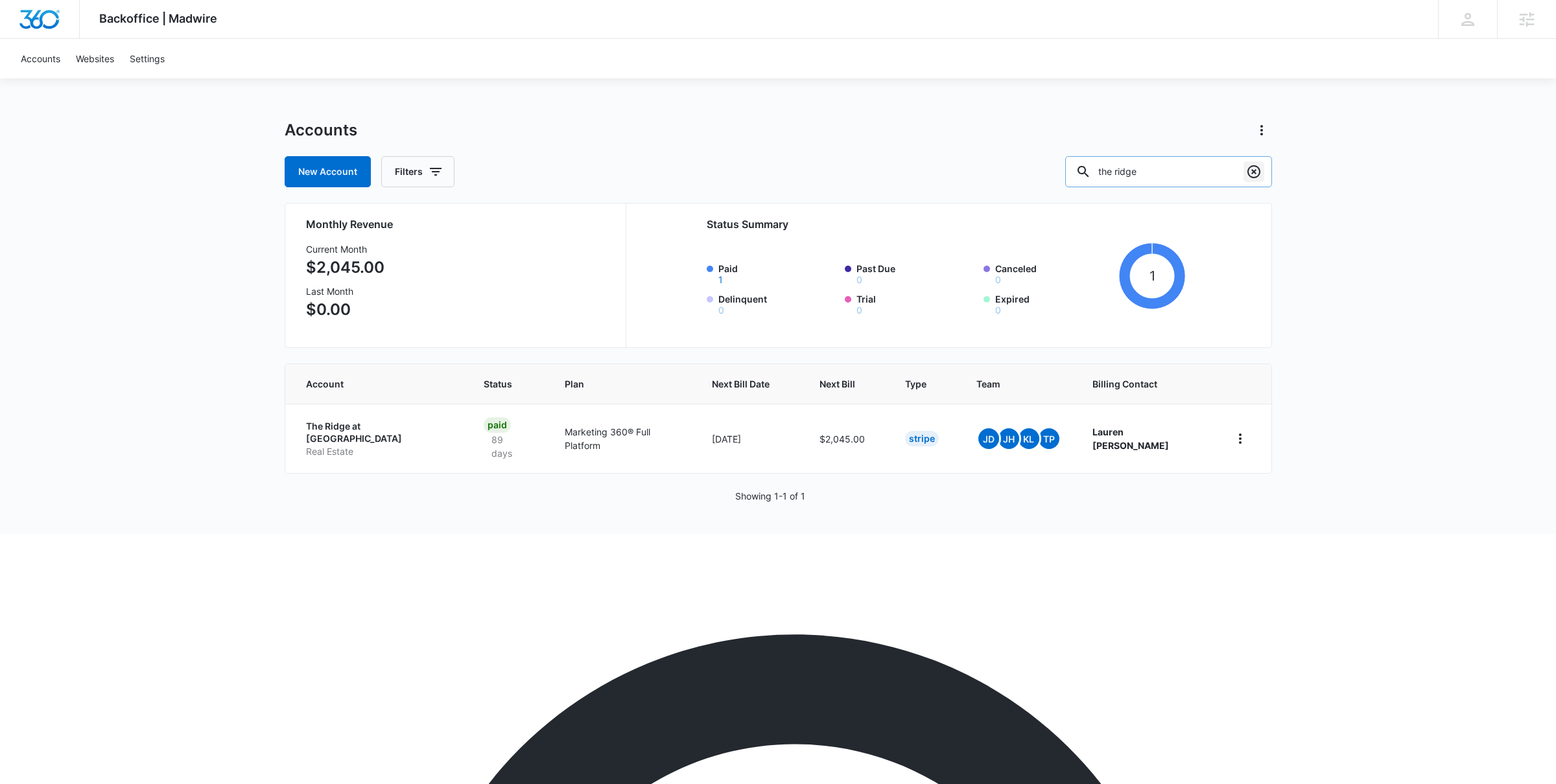
click at [1253, 173] on icon "Clear" at bounding box center [1253, 171] width 16 height 16
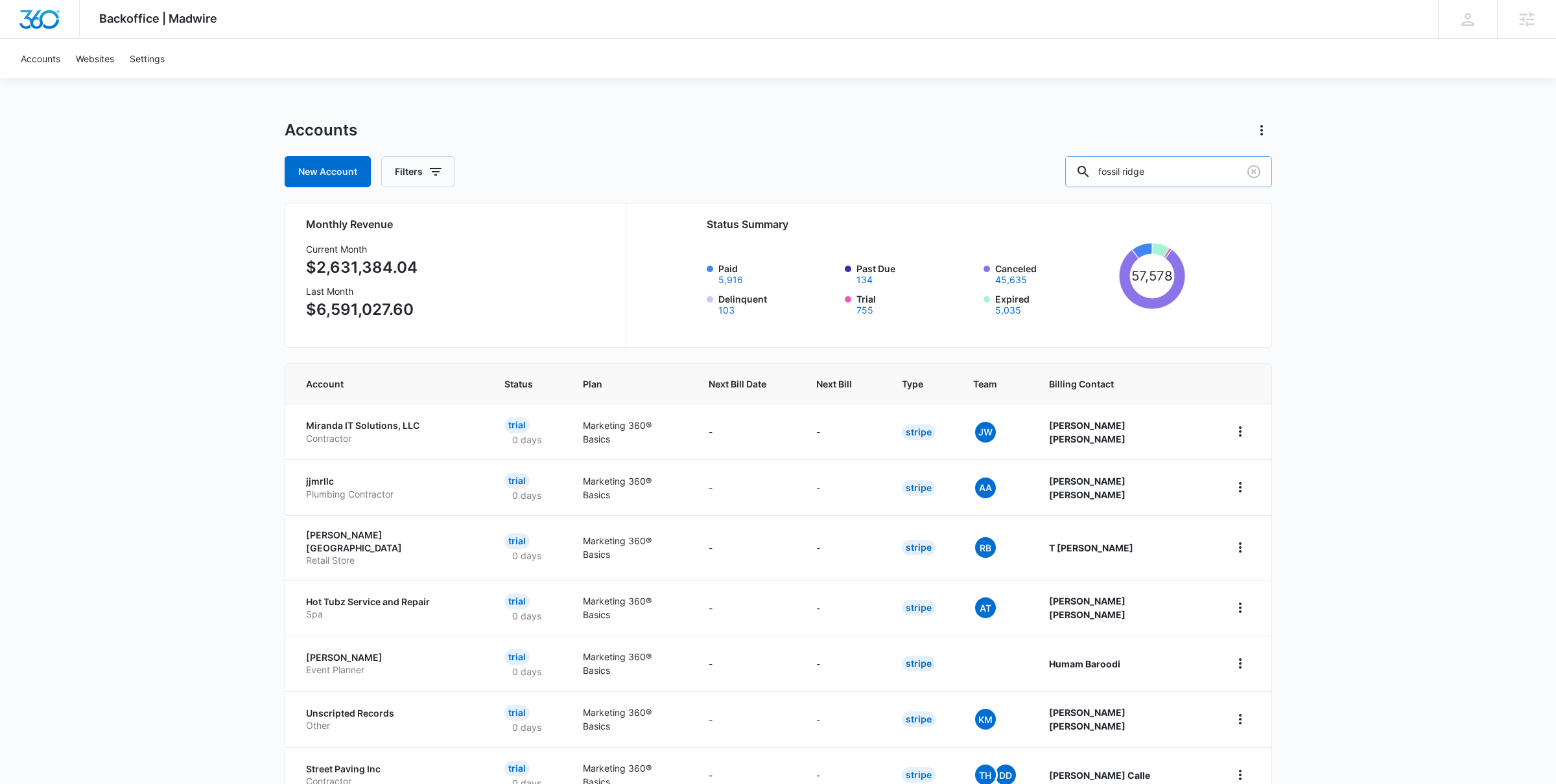
type input "fossil ridge"
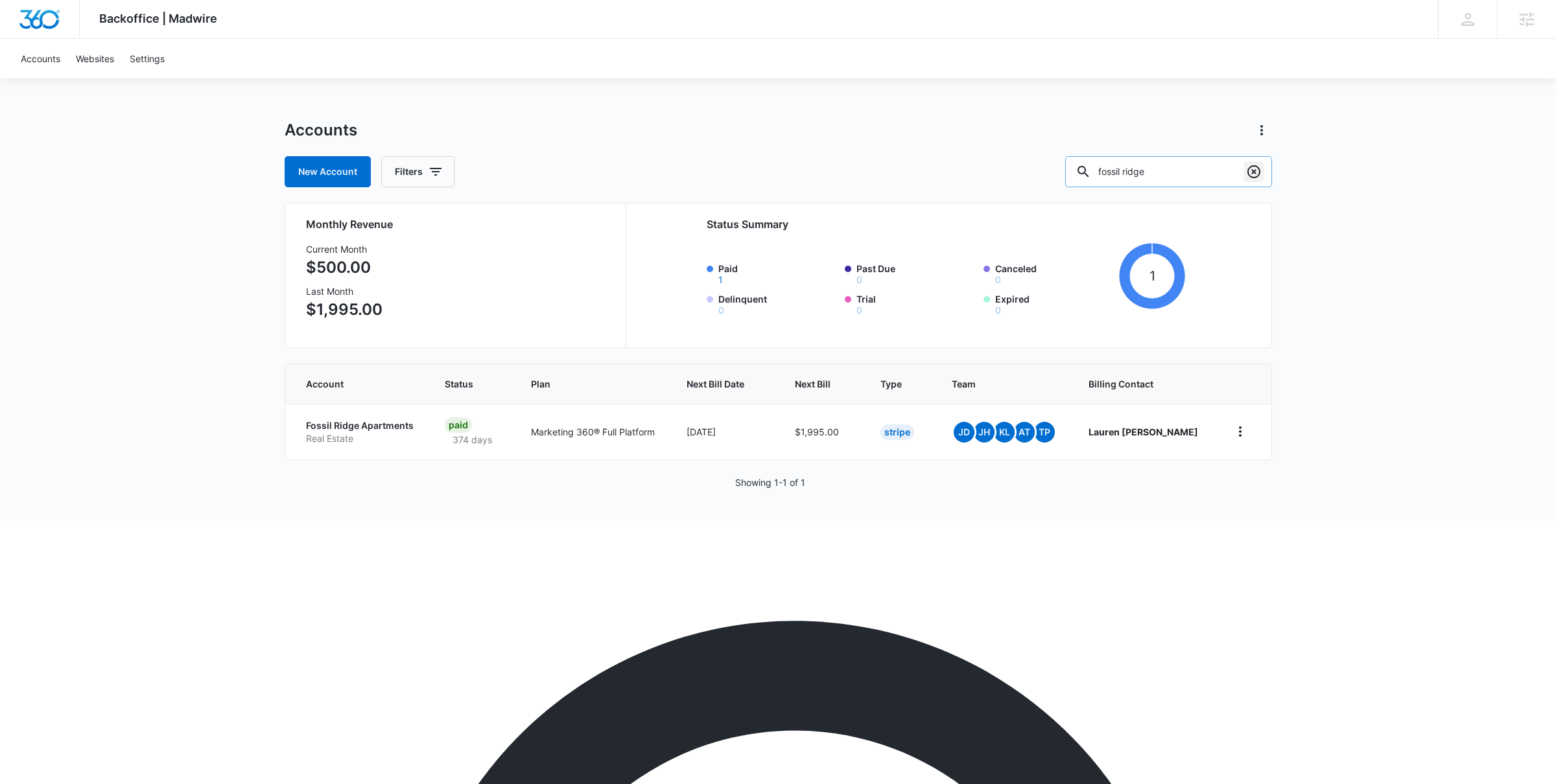
click at [1248, 169] on icon "Clear" at bounding box center [1253, 171] width 13 height 13
